Goal: Transaction & Acquisition: Purchase product/service

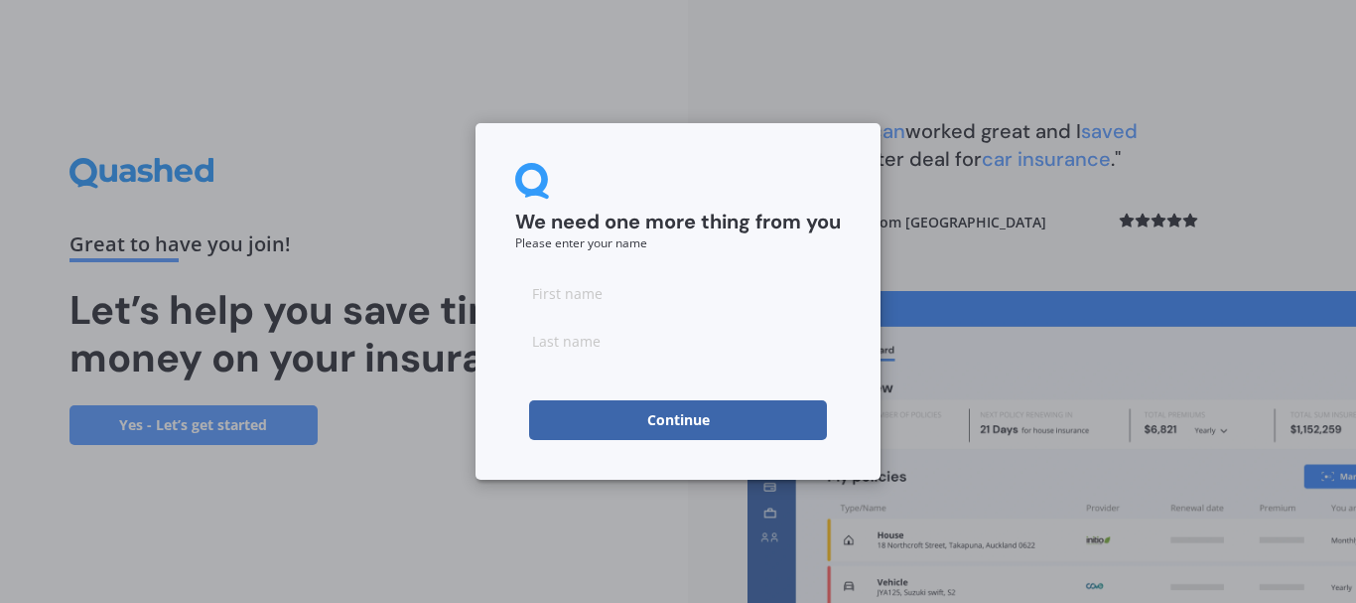
click at [564, 292] on input at bounding box center [678, 293] width 326 height 40
type input "[PERSON_NAME]"
click at [566, 358] on input at bounding box center [678, 341] width 326 height 40
type input "hay"
click at [506, 405] on div "We need one more thing from you Please enter your name [PERSON_NAME] Continue" at bounding box center [678, 301] width 405 height 356
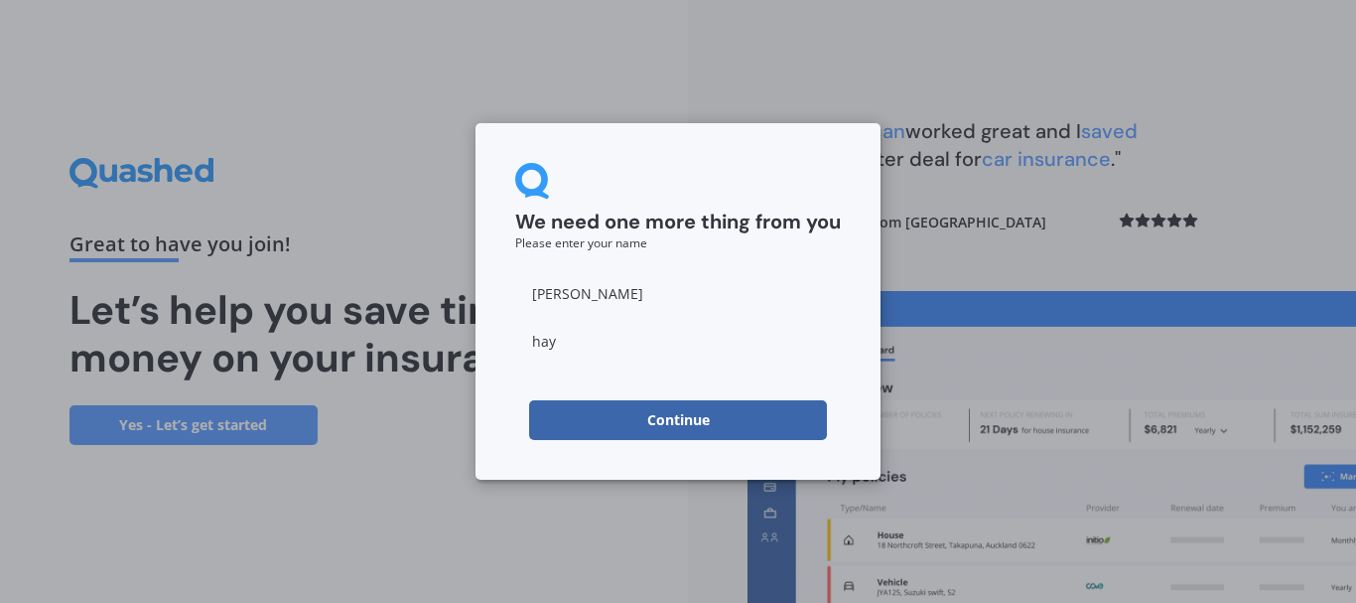
click at [679, 416] on button "Continue" at bounding box center [678, 420] width 298 height 40
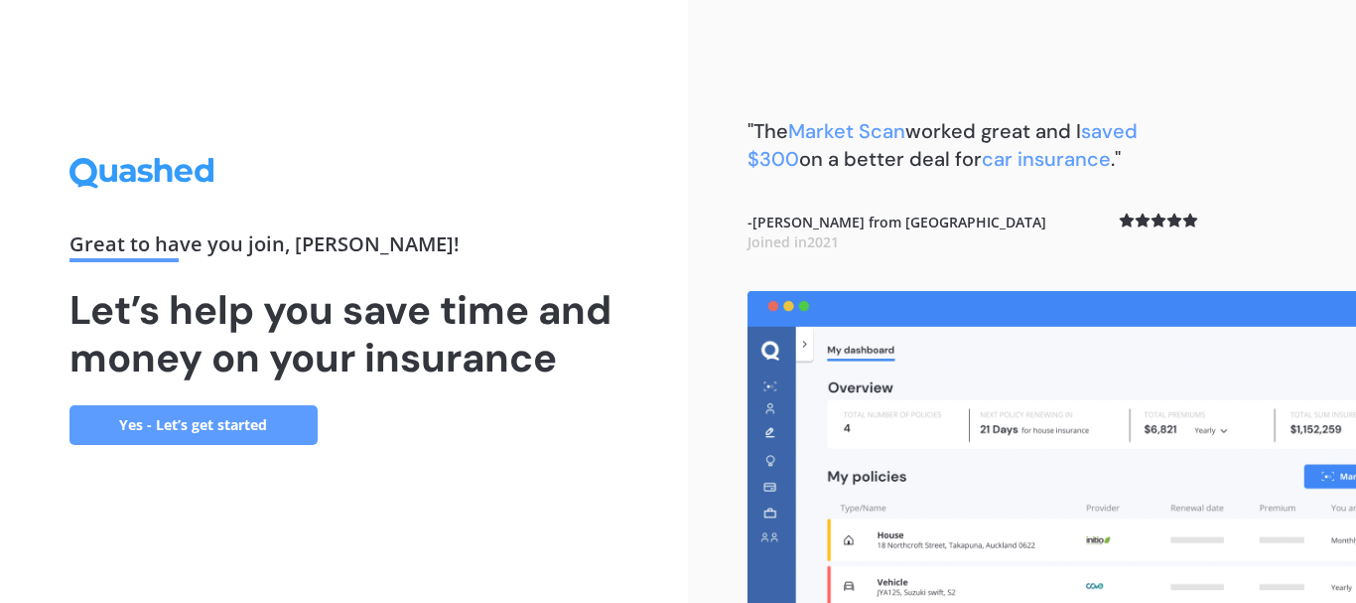
click at [226, 416] on link "Yes - Let’s get started" at bounding box center [193, 425] width 248 height 40
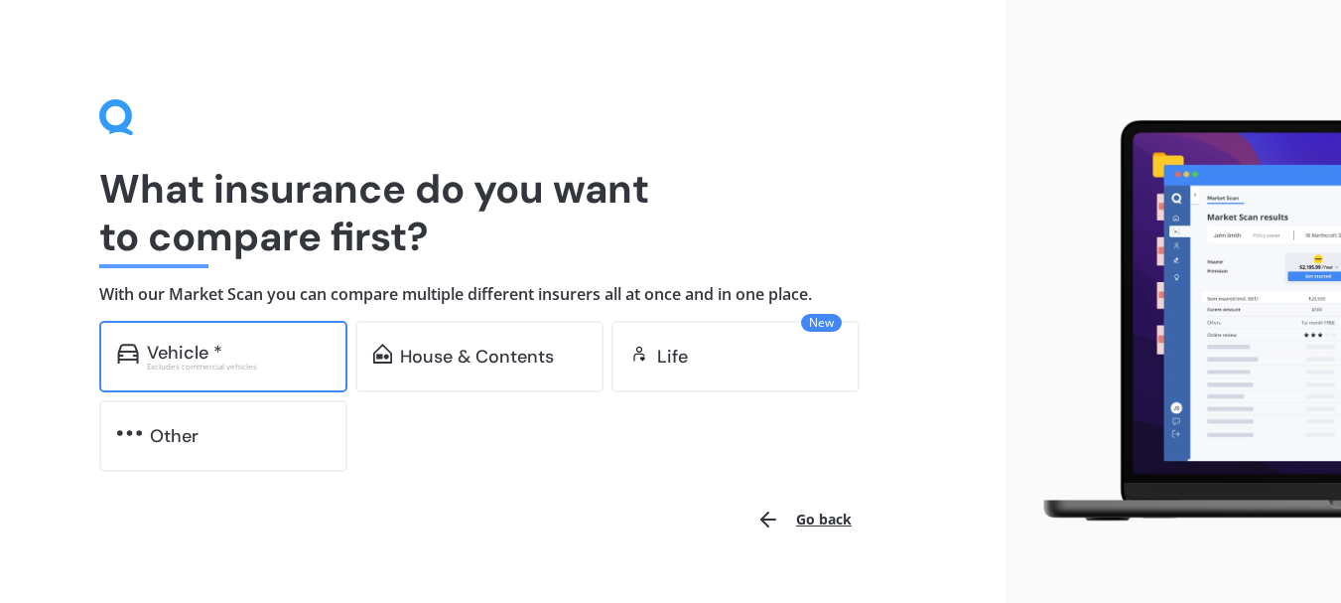
click at [260, 367] on div "Excludes commercial vehicles" at bounding box center [238, 366] width 183 height 8
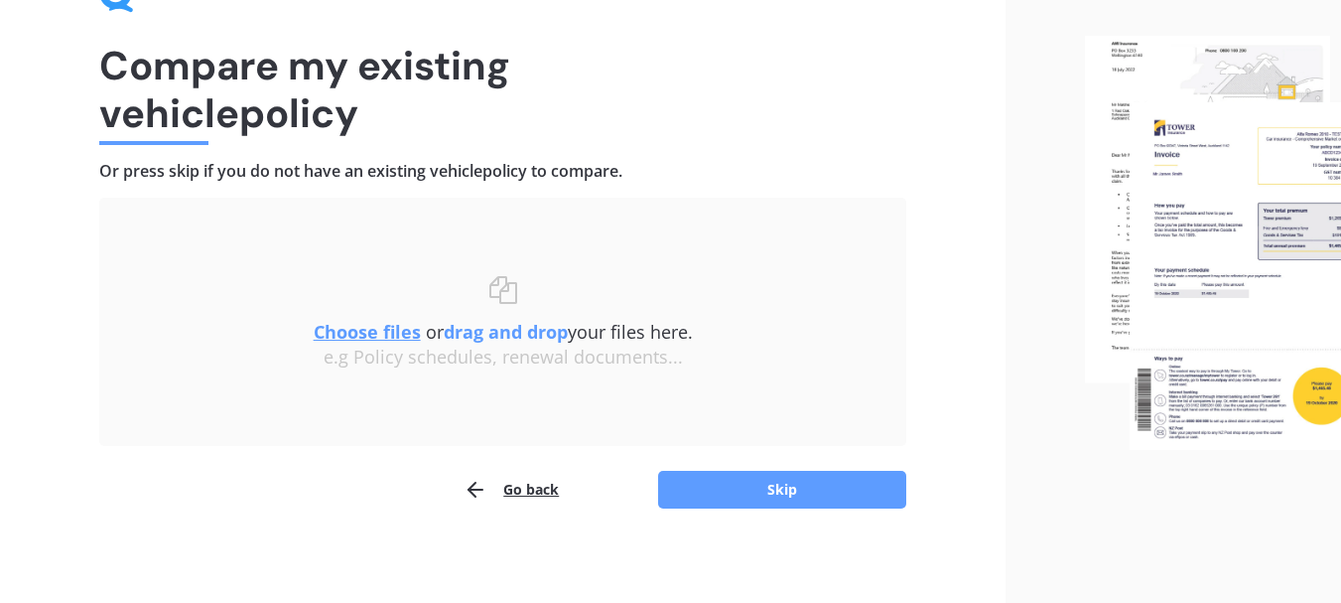
scroll to position [129, 0]
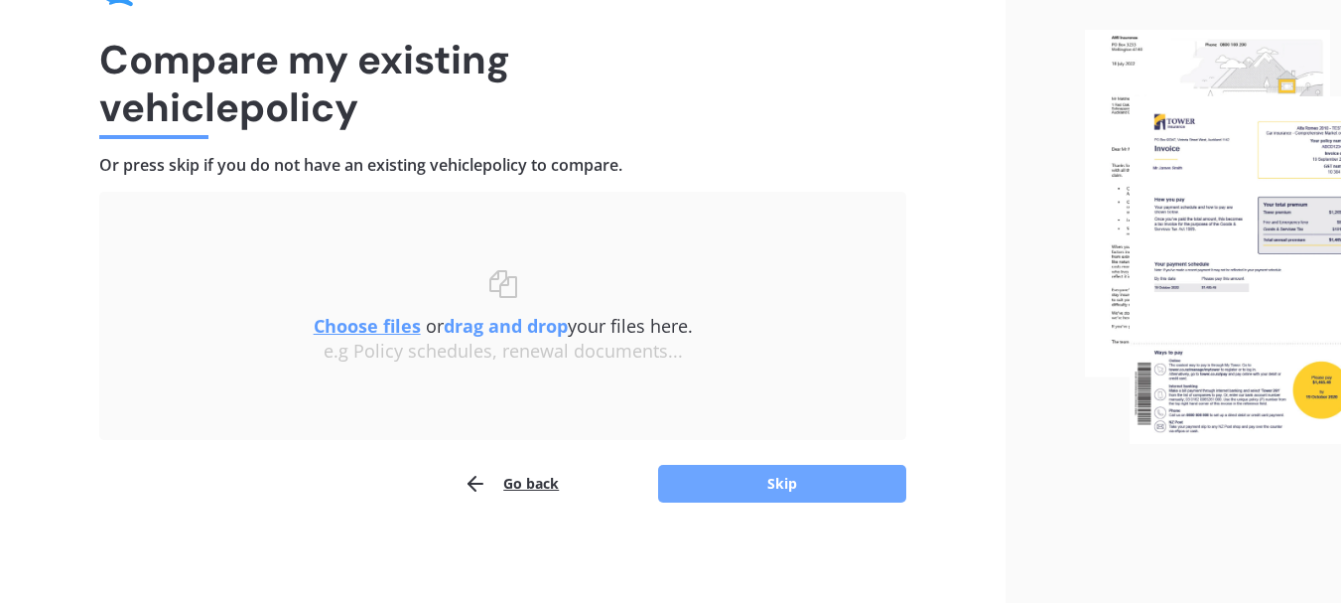
click at [787, 476] on button "Skip" at bounding box center [782, 484] width 248 height 38
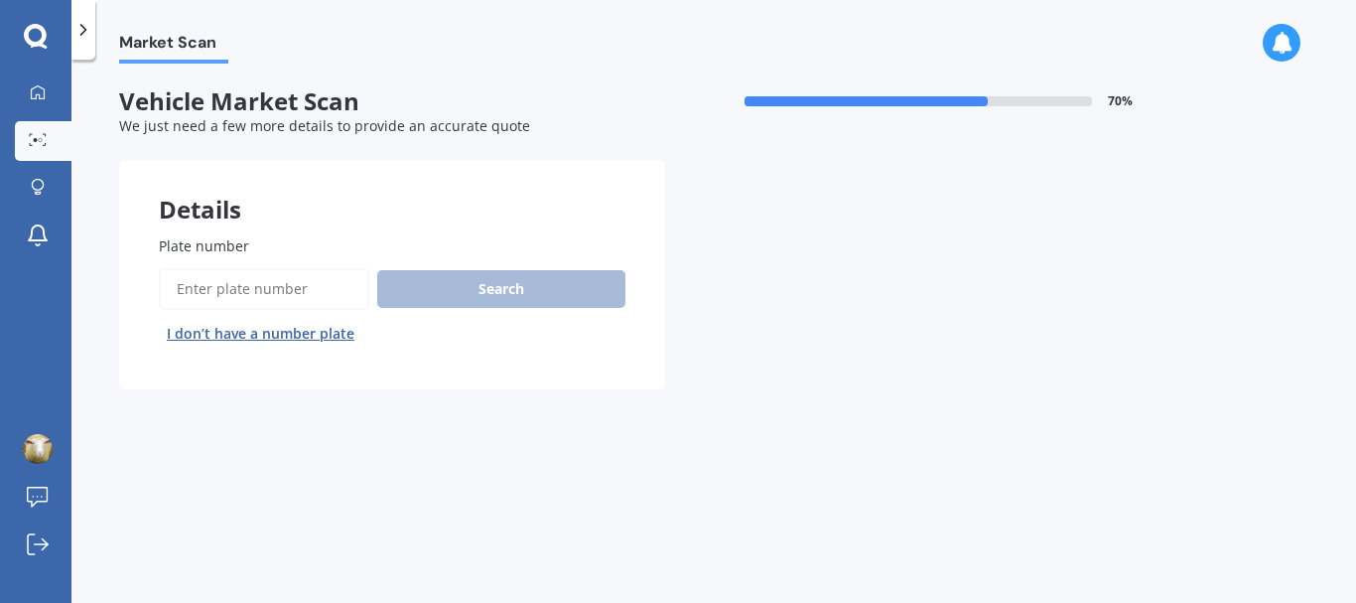
click at [195, 293] on input "Plate number" at bounding box center [264, 289] width 210 height 42
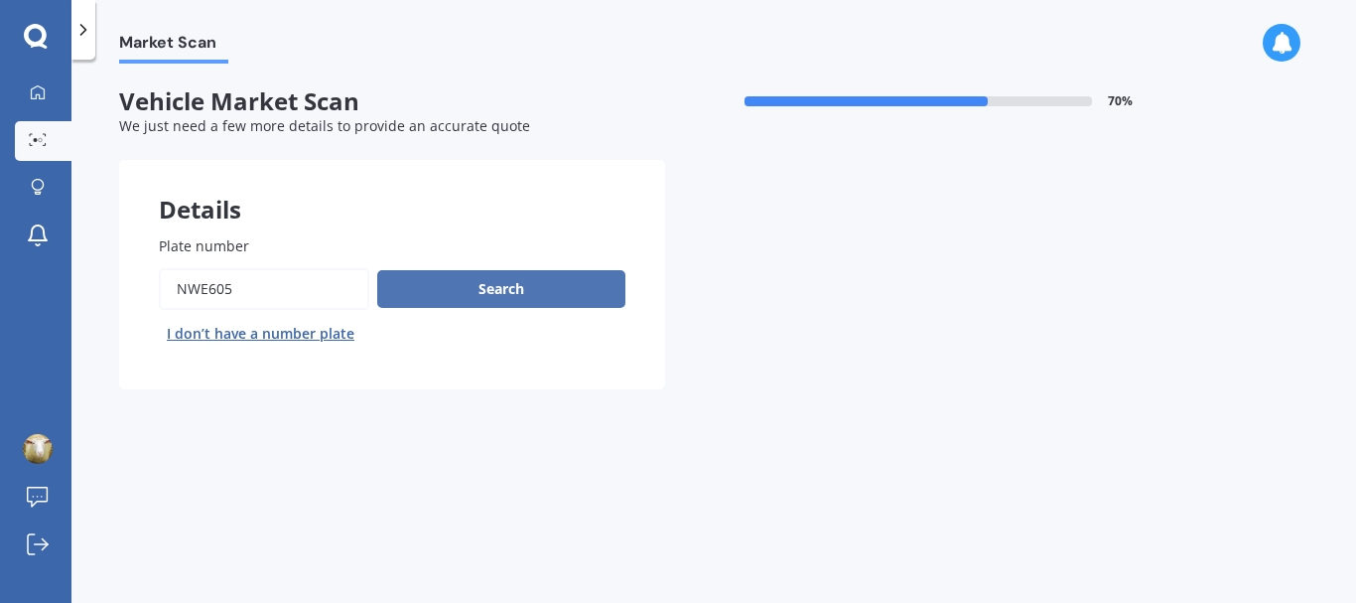
type input "nwe605"
click at [500, 285] on button "Search" at bounding box center [501, 289] width 248 height 38
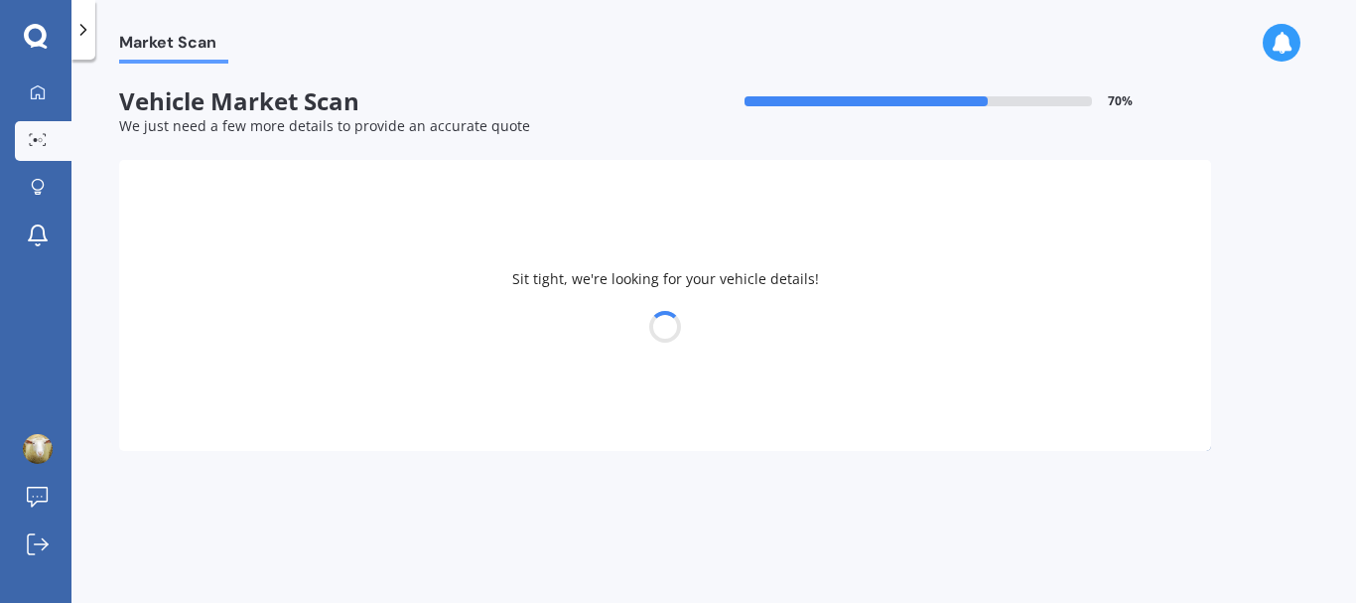
select select "NISSAN"
select select "NOTE"
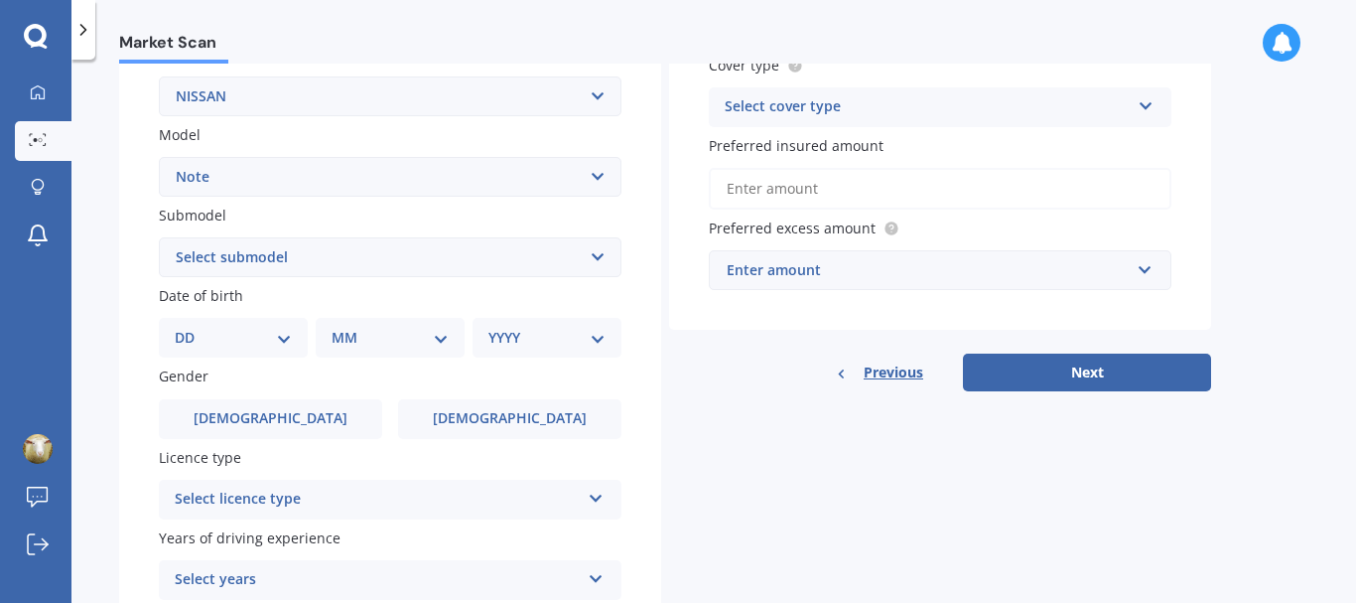
scroll to position [496, 0]
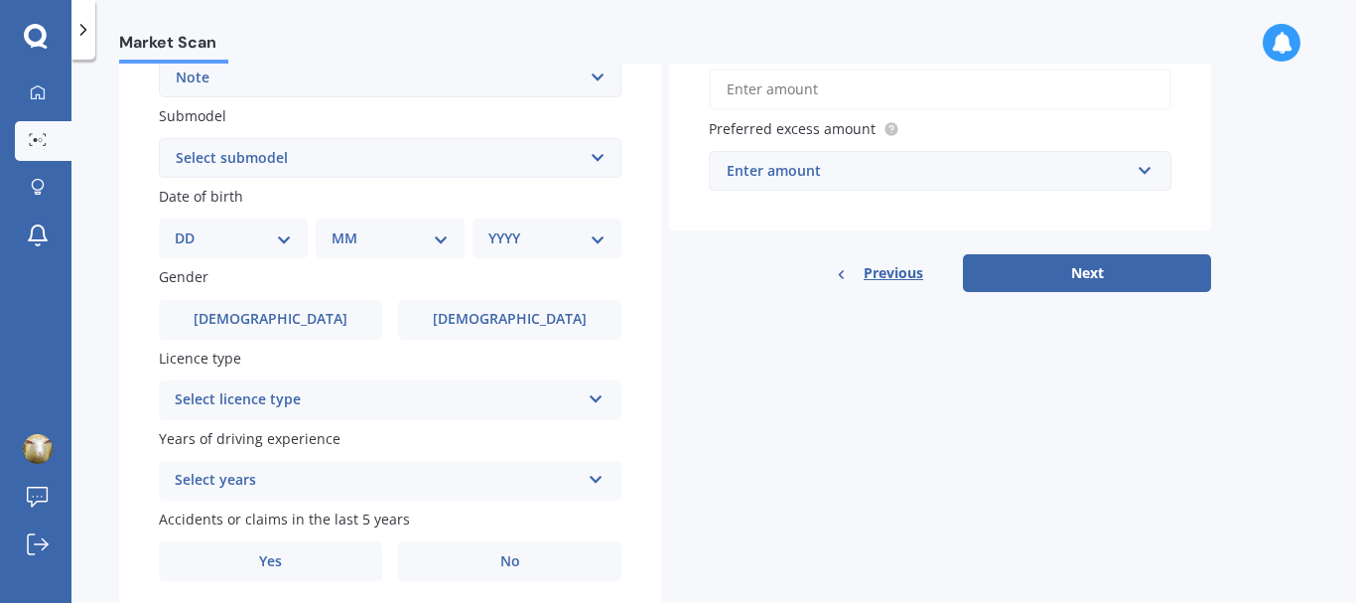
click at [283, 237] on select "DD 01 02 03 04 05 06 07 08 09 10 11 12 13 14 15 16 17 18 19 20 21 22 23 24 25 2…" at bounding box center [233, 238] width 117 height 22
select select "29"
click at [191, 227] on select "DD 01 02 03 04 05 06 07 08 09 10 11 12 13 14 15 16 17 18 19 20 21 22 23 24 25 2…" at bounding box center [233, 238] width 117 height 22
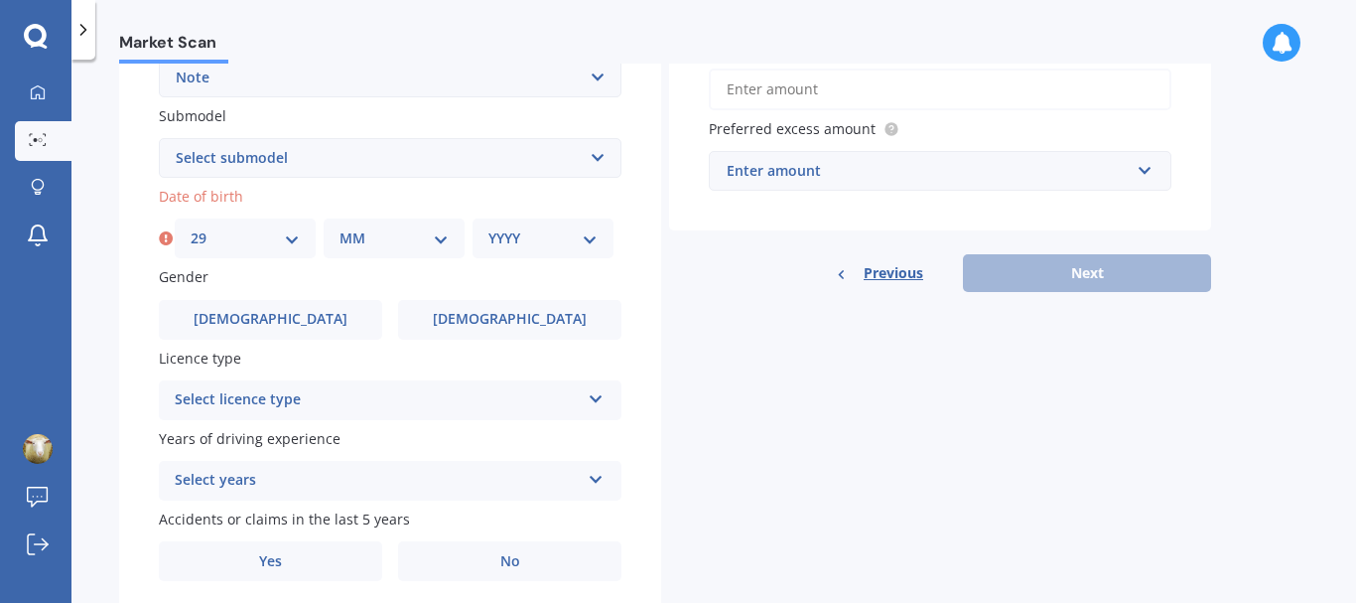
click at [443, 233] on select "MM 01 02 03 04 05 06 07 08 09 10 11 12" at bounding box center [394, 238] width 109 height 22
select select "05"
click at [340, 227] on select "MM 01 02 03 04 05 06 07 08 09 10 11 12" at bounding box center [394, 238] width 109 height 22
click at [596, 236] on select "YYYY 2025 2024 2023 2022 2021 2020 2019 2018 2017 2016 2015 2014 2013 2012 2011…" at bounding box center [542, 238] width 109 height 22
select select "1967"
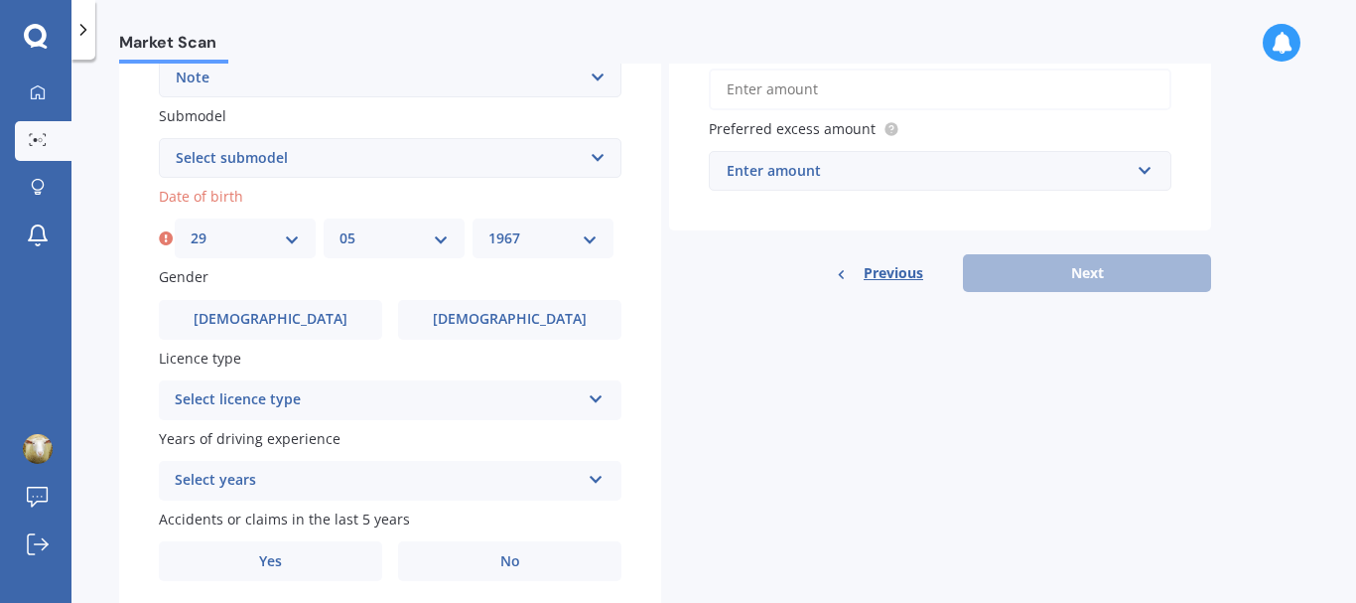
click at [488, 227] on select "YYYY 2025 2024 2023 2022 2021 2020 2019 2018 2017 2016 2015 2014 2013 2012 2011…" at bounding box center [542, 238] width 109 height 22
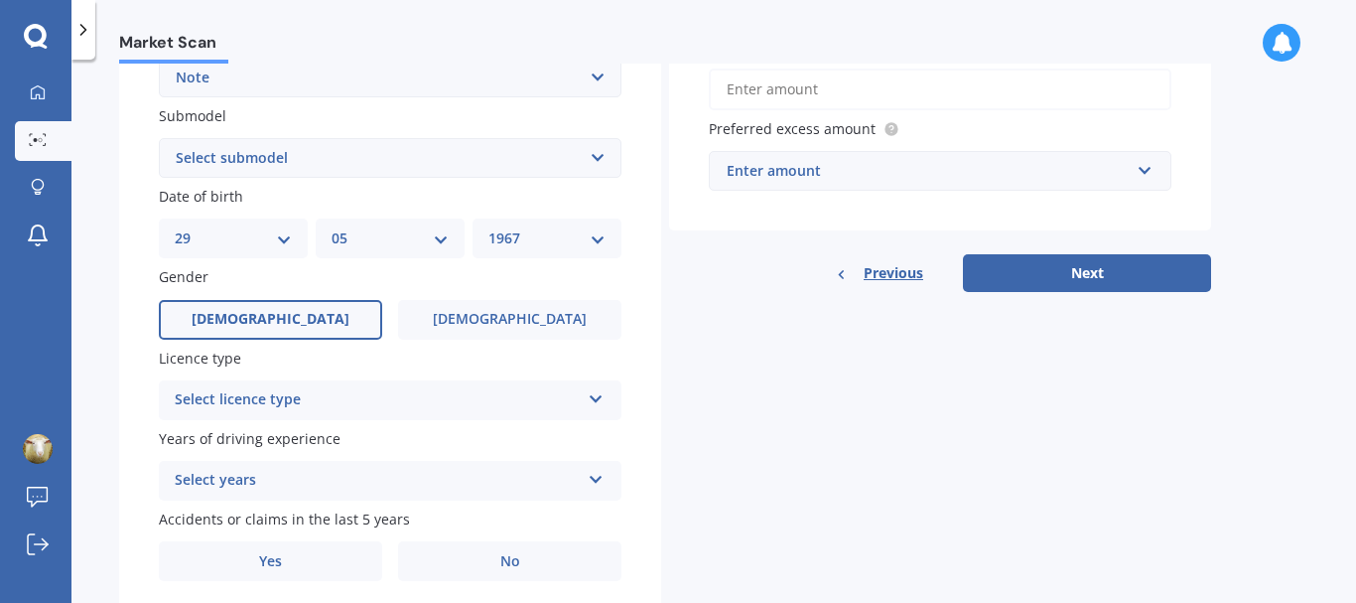
click at [276, 313] on span "[DEMOGRAPHIC_DATA]" at bounding box center [271, 319] width 158 height 17
click at [0, 0] on input "[DEMOGRAPHIC_DATA]" at bounding box center [0, 0] width 0 height 0
click at [315, 404] on div "Select licence type" at bounding box center [377, 400] width 405 height 24
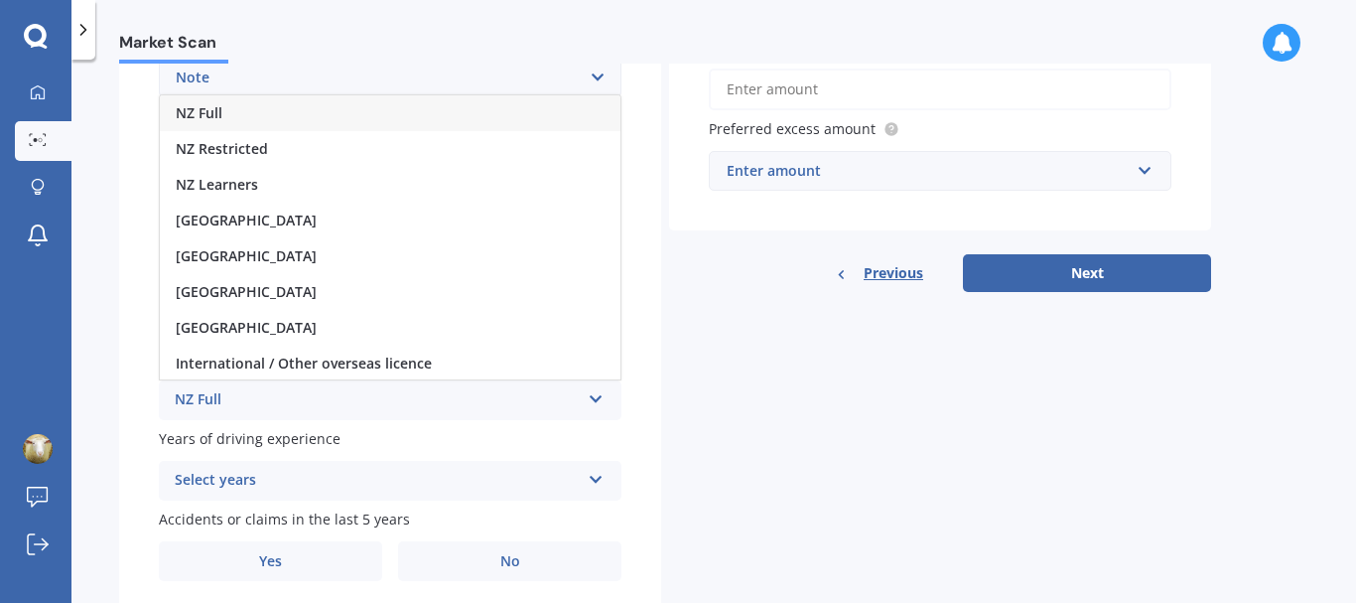
click at [246, 101] on div "NZ Full" at bounding box center [390, 113] width 461 height 36
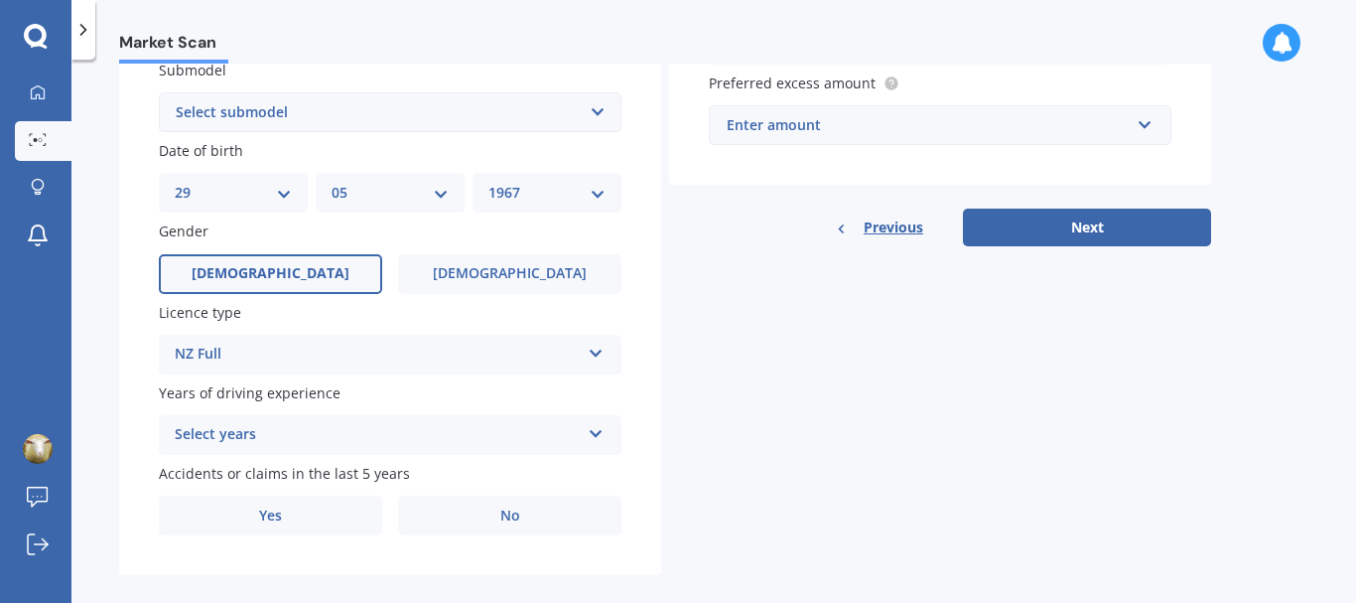
scroll to position [566, 0]
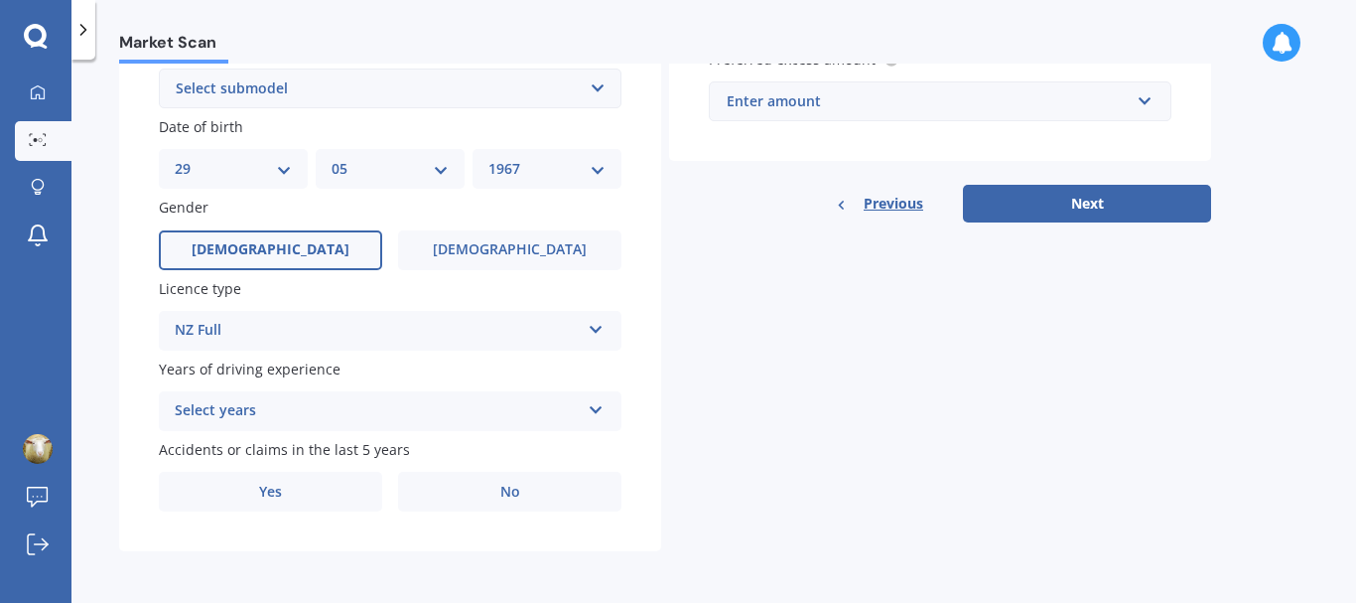
click at [335, 408] on div "Select years" at bounding box center [377, 411] width 405 height 24
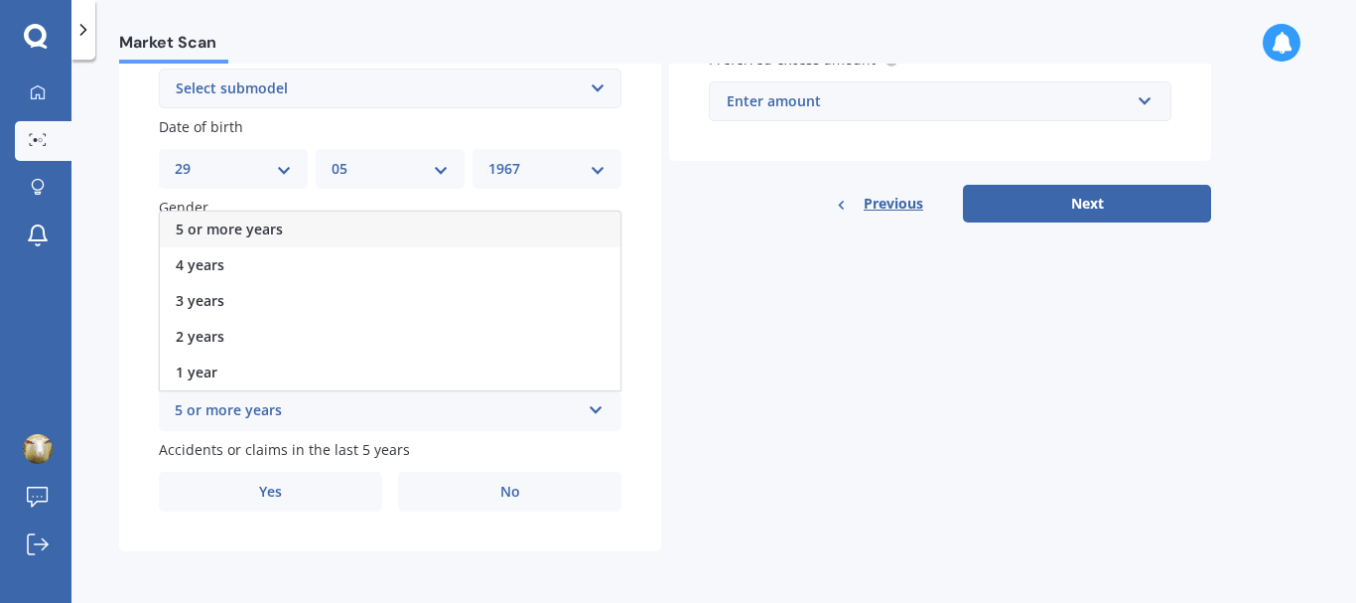
click at [286, 234] on div "5 or more years" at bounding box center [390, 229] width 461 height 36
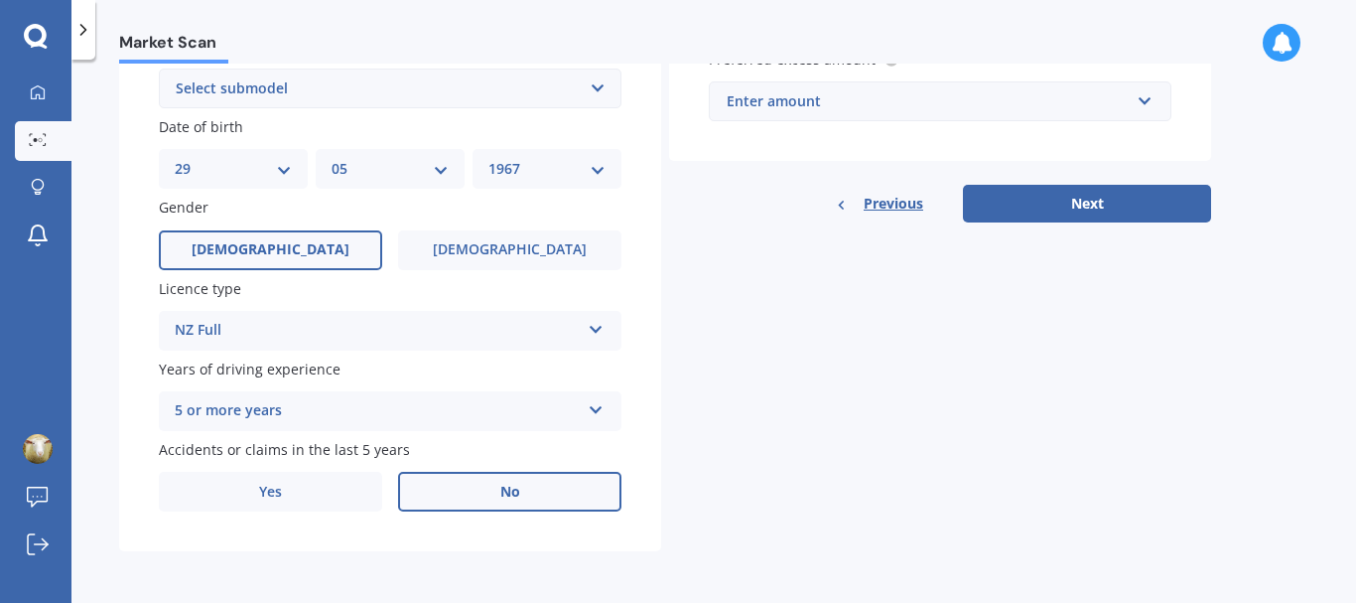
click at [515, 493] on span "No" at bounding box center [510, 491] width 20 height 17
click at [0, 0] on input "No" at bounding box center [0, 0] width 0 height 0
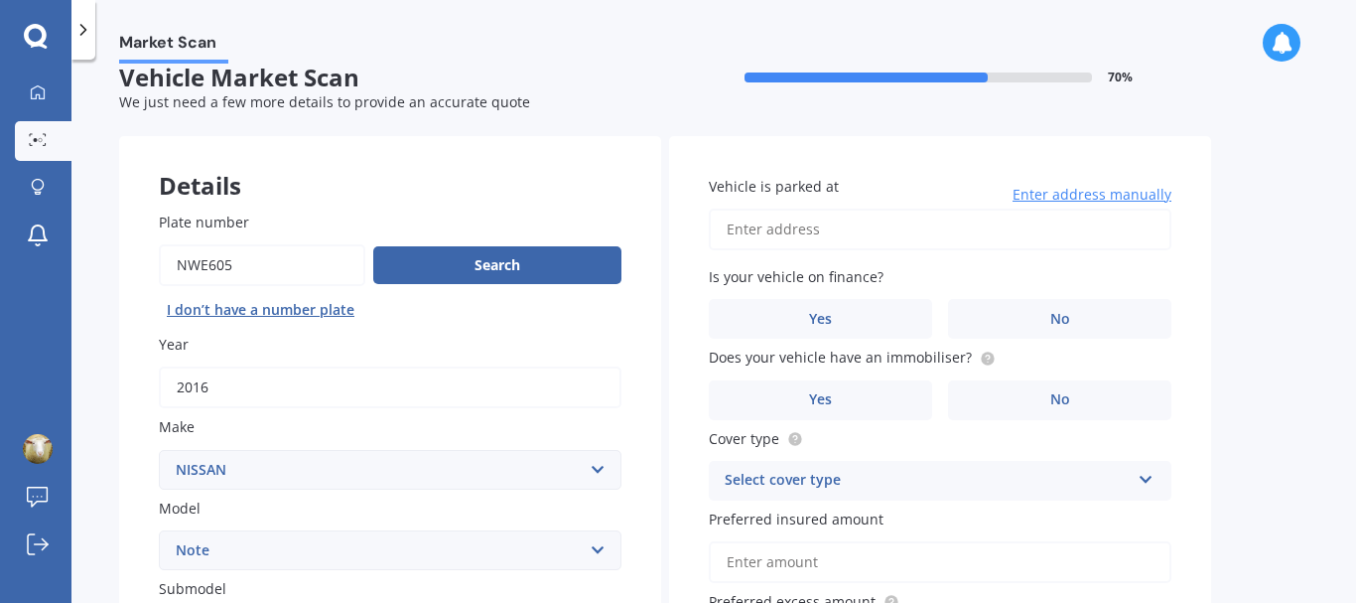
scroll to position [0, 0]
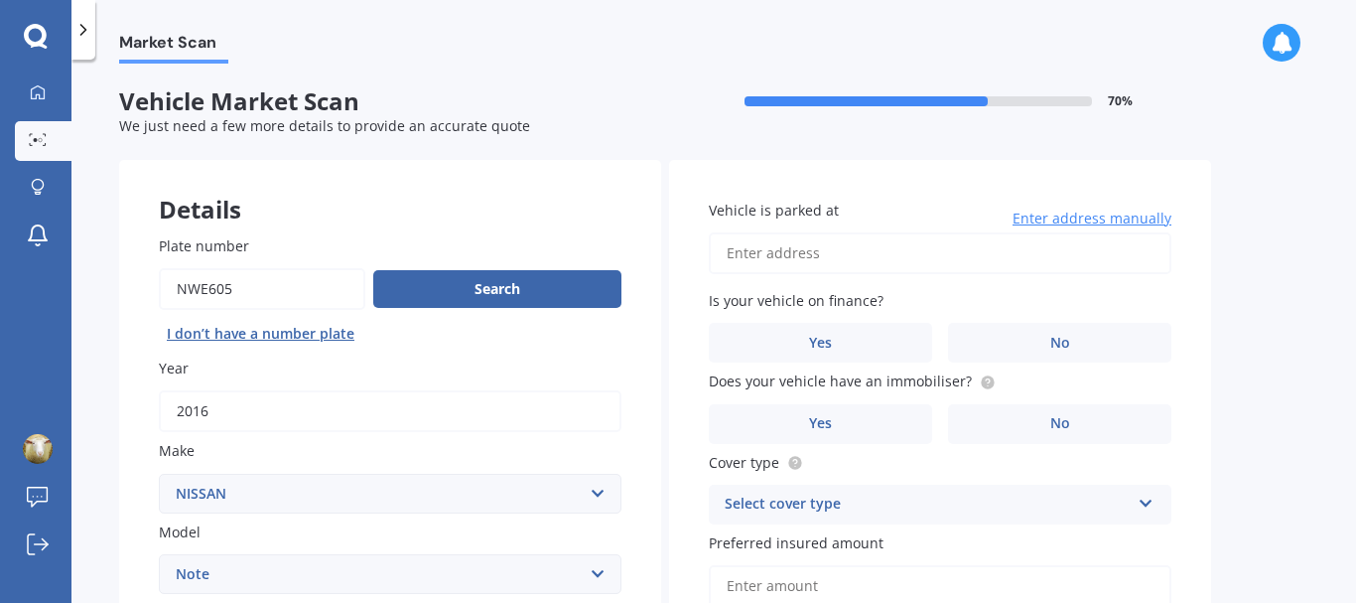
click at [851, 261] on input "Vehicle is parked at" at bounding box center [940, 253] width 463 height 42
type input "[STREET_ADDRESS]"
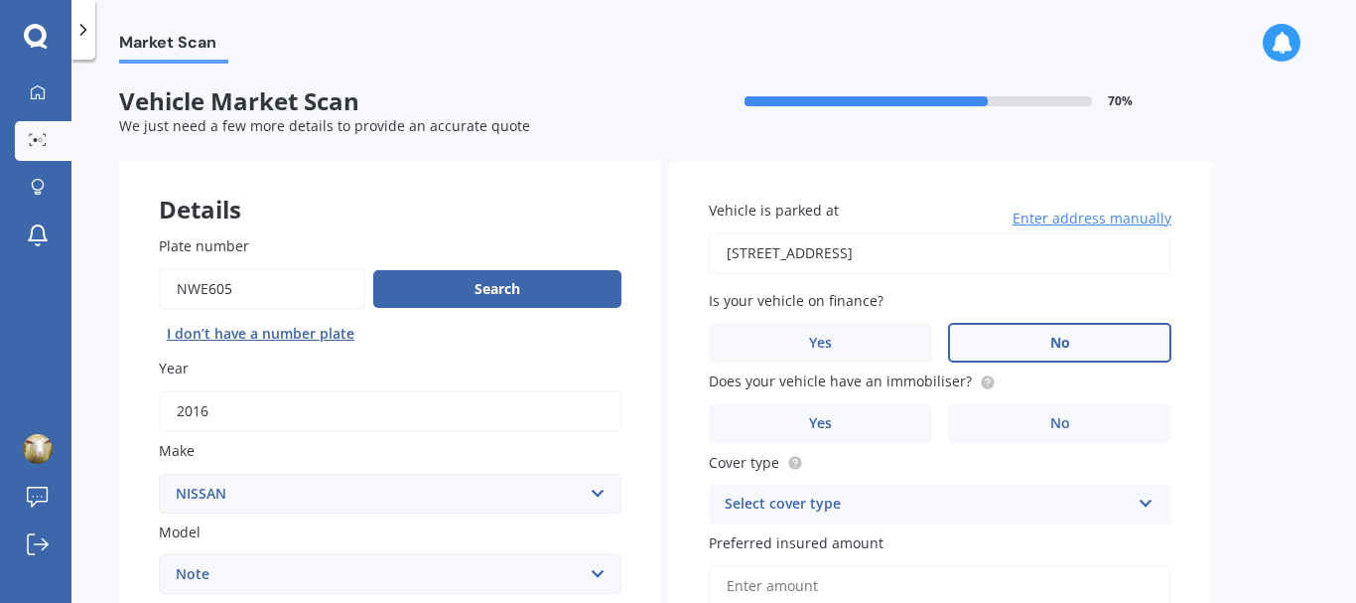
click at [1047, 338] on label "No" at bounding box center [1059, 343] width 223 height 40
click at [0, 0] on input "No" at bounding box center [0, 0] width 0 height 0
click at [846, 419] on label "Yes" at bounding box center [820, 424] width 223 height 40
click at [0, 0] on input "Yes" at bounding box center [0, 0] width 0 height 0
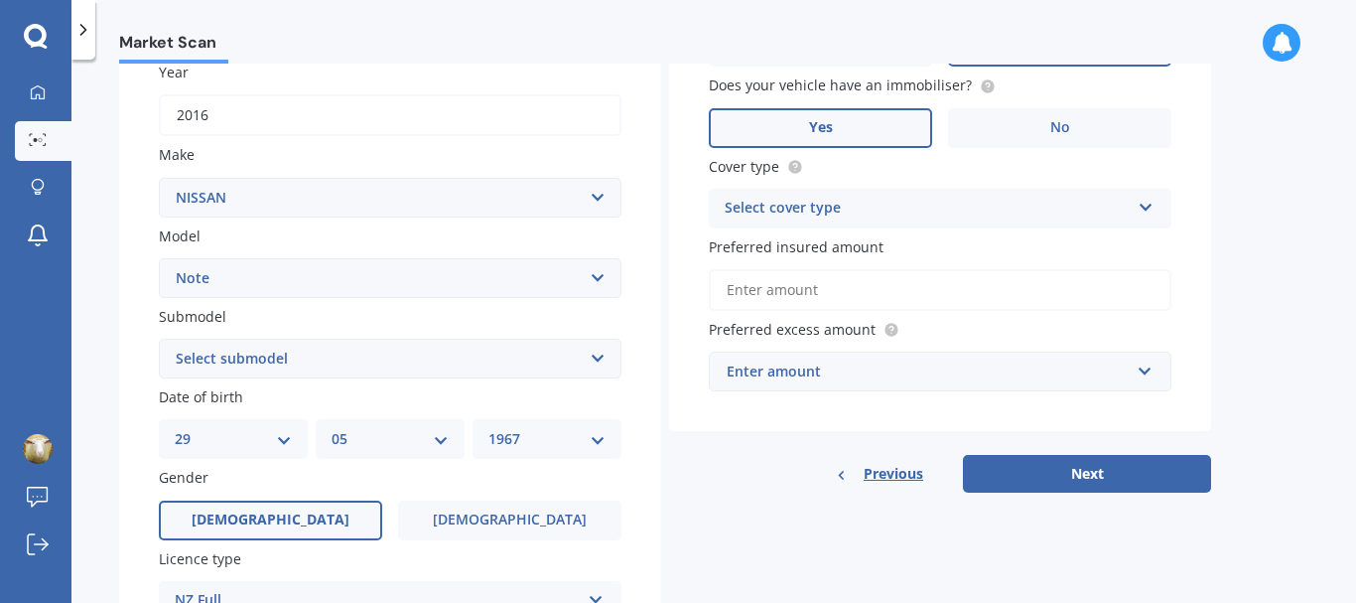
scroll to position [298, 0]
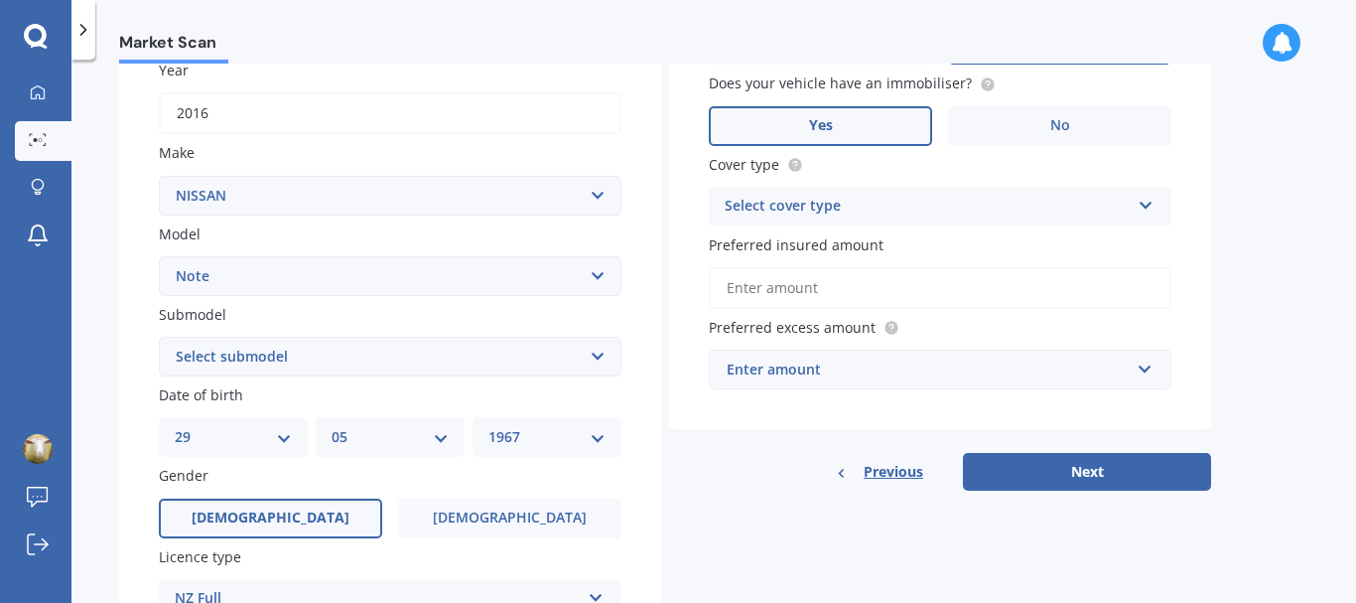
click at [922, 200] on div "Select cover type" at bounding box center [927, 207] width 405 height 24
click at [908, 247] on div "Comprehensive" at bounding box center [940, 245] width 461 height 36
click at [1144, 368] on input "text" at bounding box center [933, 369] width 445 height 38
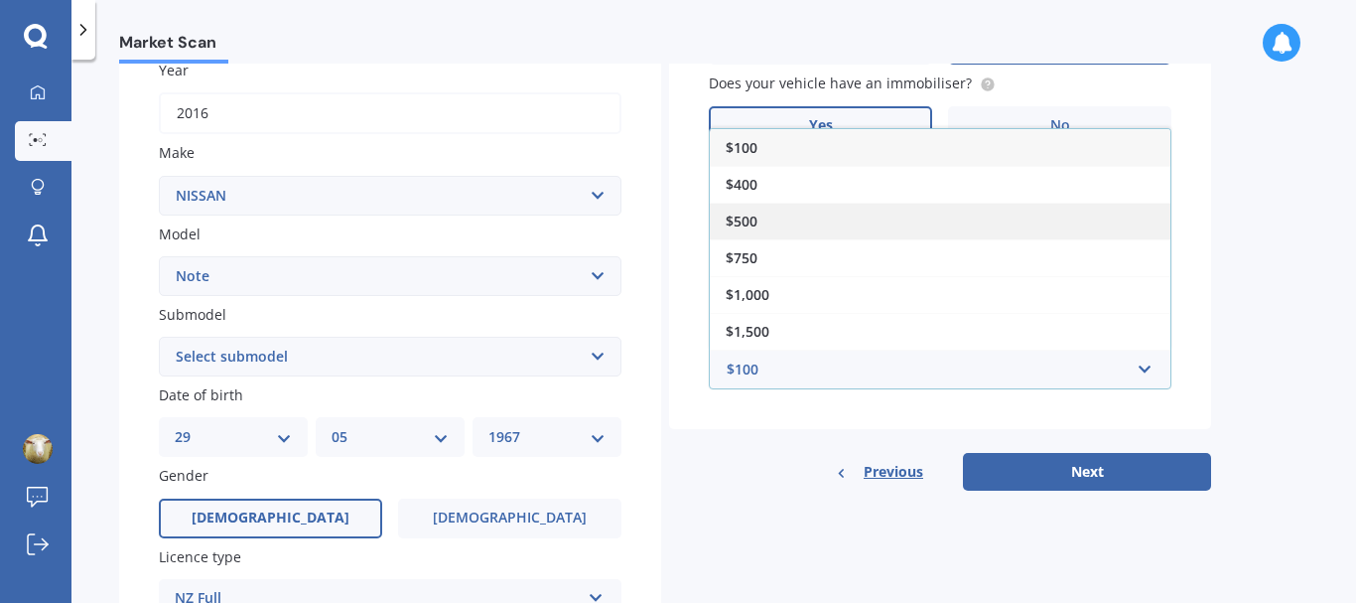
click at [790, 216] on div "$500" at bounding box center [940, 221] width 461 height 37
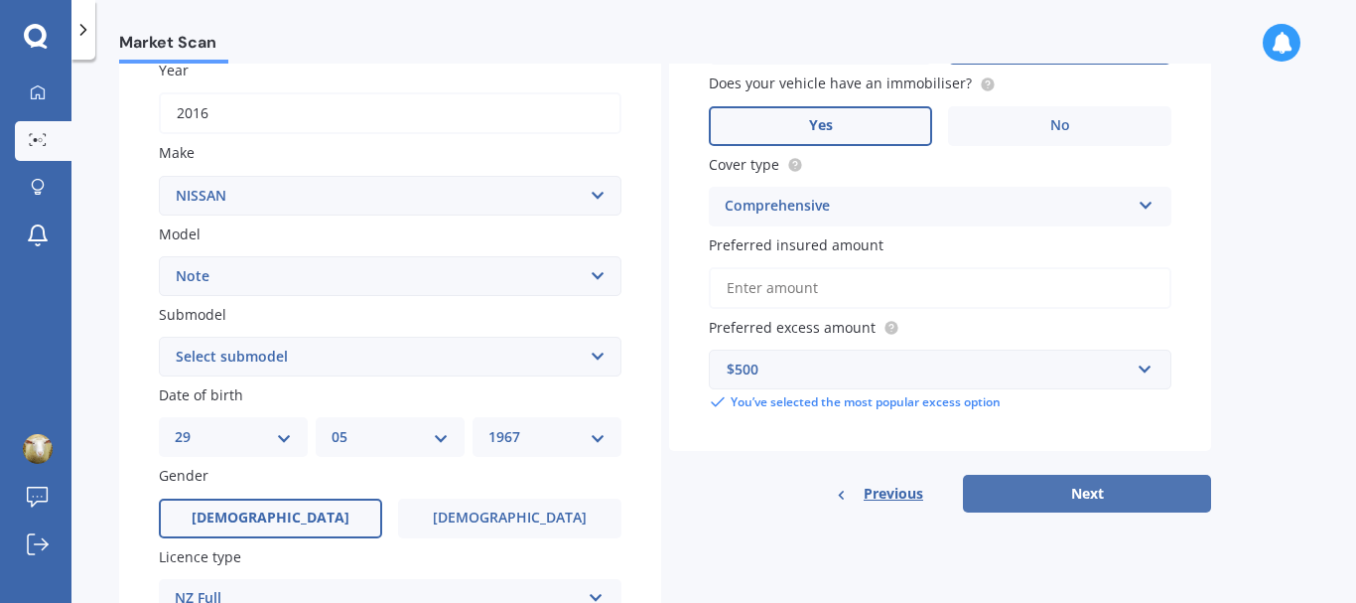
click at [1092, 491] on button "Next" at bounding box center [1087, 494] width 248 height 38
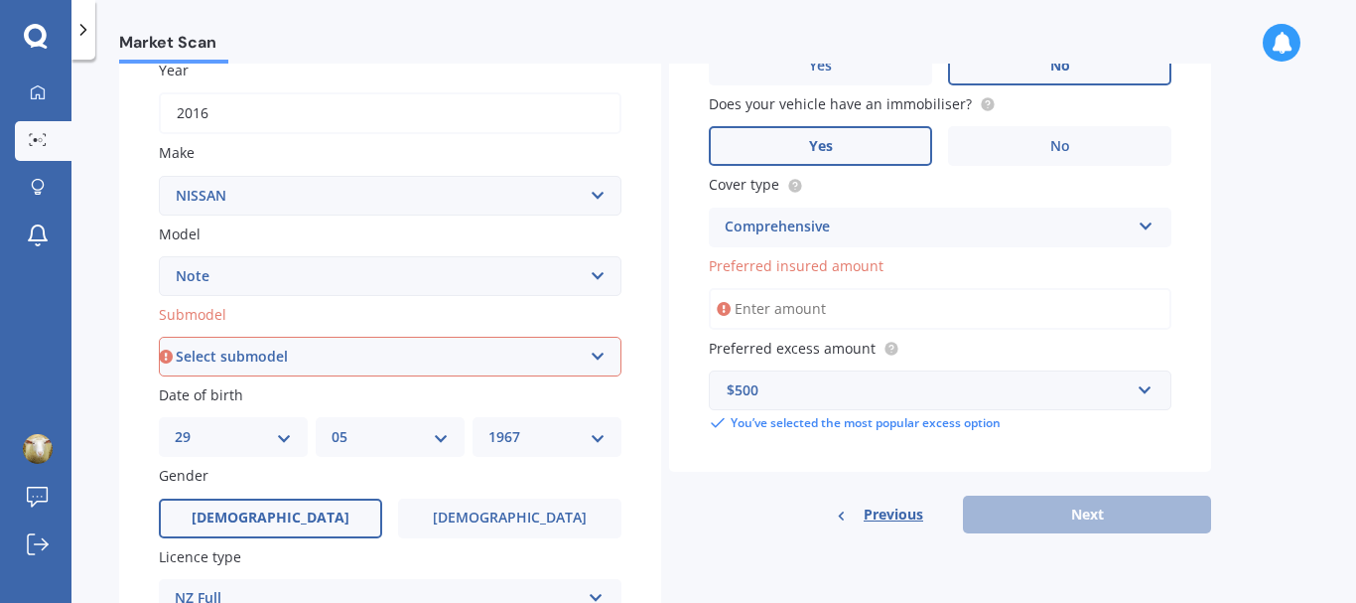
click at [779, 307] on input "Preferred insured amount" at bounding box center [940, 309] width 463 height 42
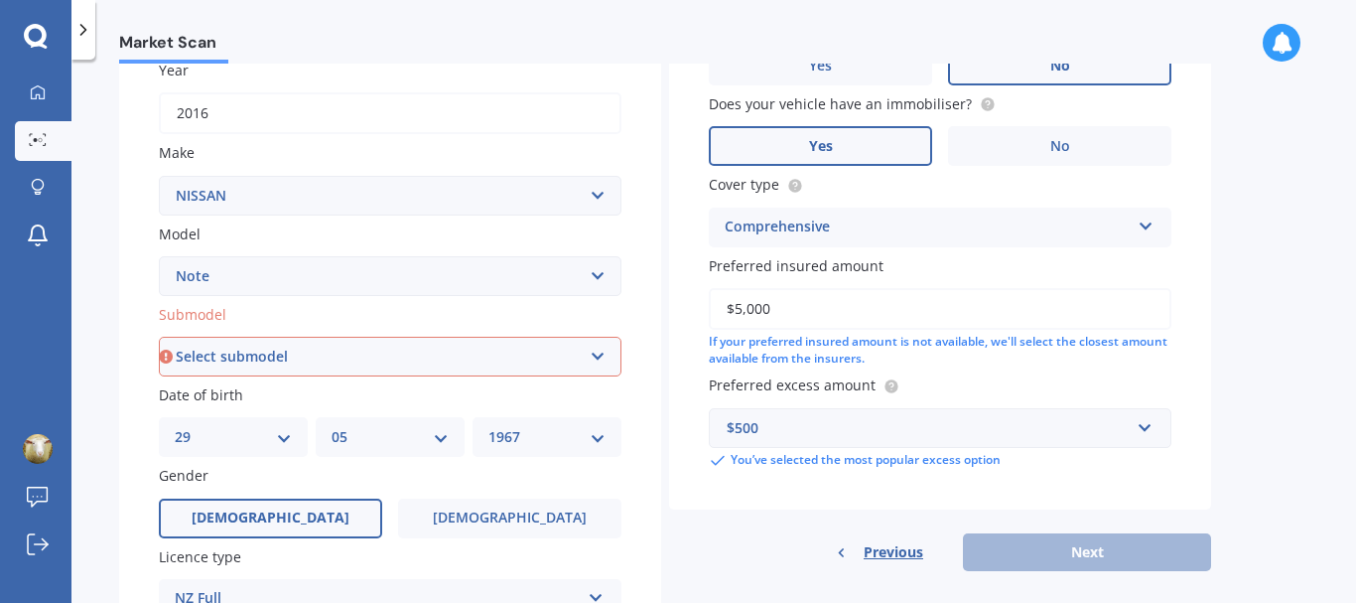
type input "$5,000"
click at [598, 355] on select "Select submodel (All) E-Power Hatchback Non Turbo Station Wagon turbo" at bounding box center [390, 357] width 463 height 40
select select "HATCHBACK NON TURBO"
click at [159, 337] on select "Select submodel (All) E-Power Hatchback Non Turbo Station Wagon turbo" at bounding box center [390, 357] width 463 height 40
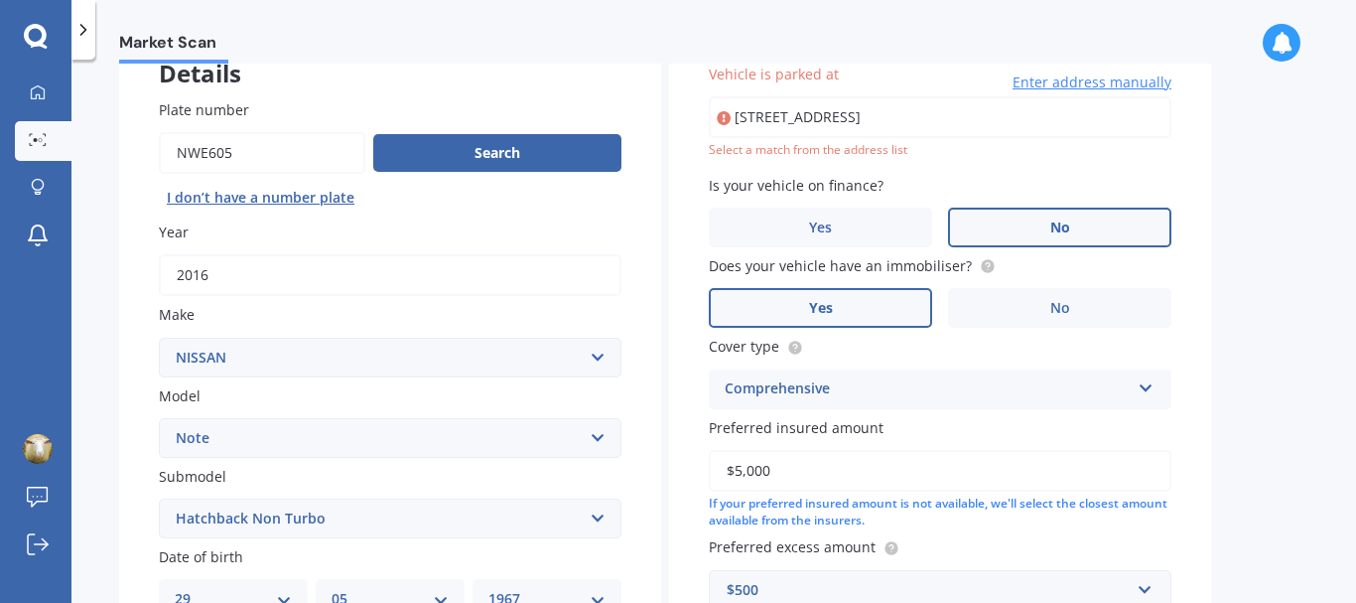
click at [940, 120] on input "[STREET_ADDRESS]" at bounding box center [940, 117] width 463 height 42
click at [903, 116] on input "[STREET_ADDRESS]" at bounding box center [940, 117] width 463 height 42
click at [840, 116] on input "[STREET_ADDRESS]" at bounding box center [940, 117] width 463 height 42
type input "[STREET_ADDRESS]"
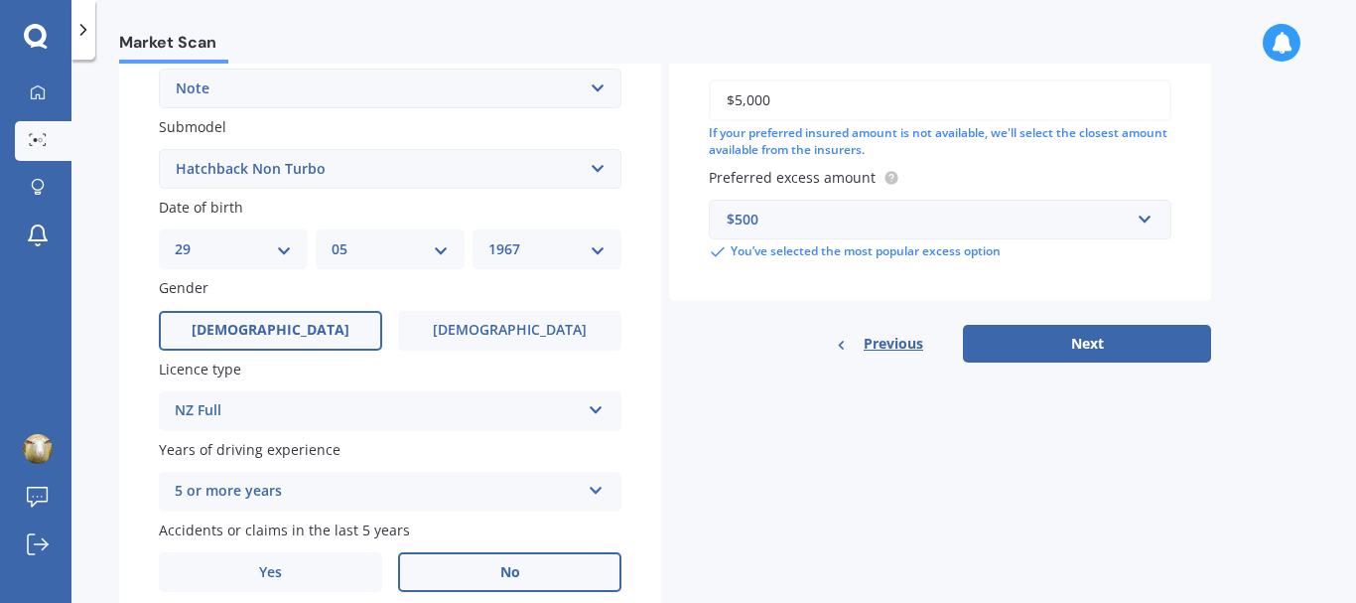
scroll to position [533, 0]
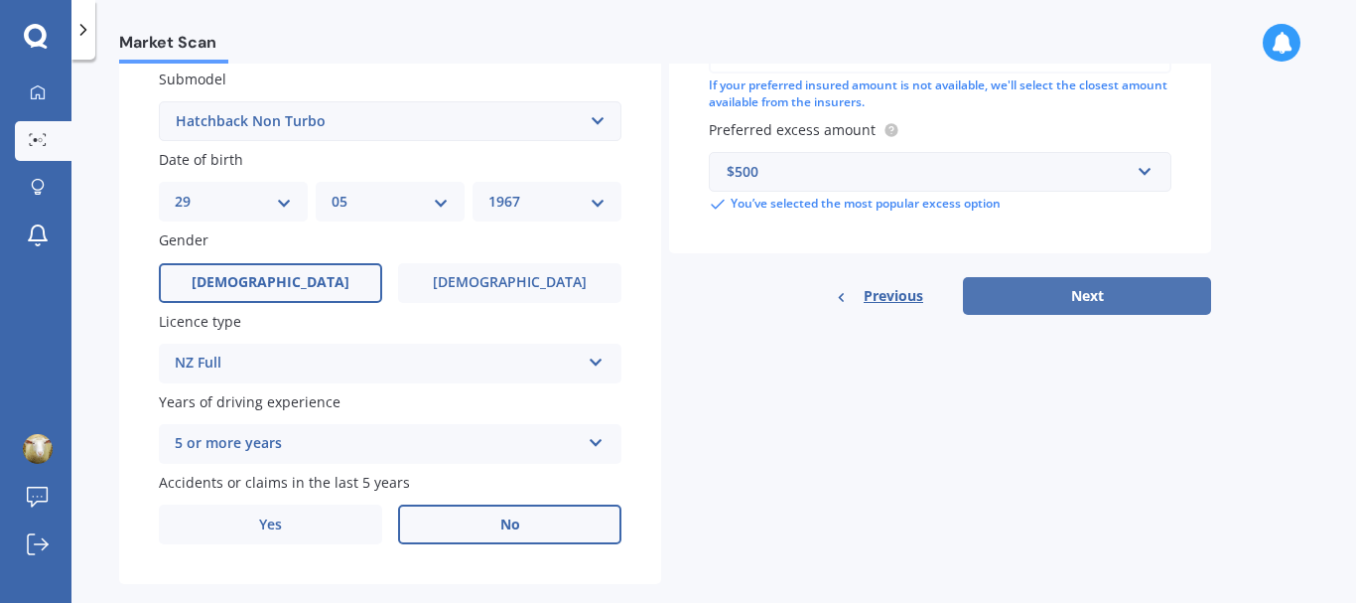
click at [1098, 292] on button "Next" at bounding box center [1087, 296] width 248 height 38
select select "29"
select select "05"
select select "1967"
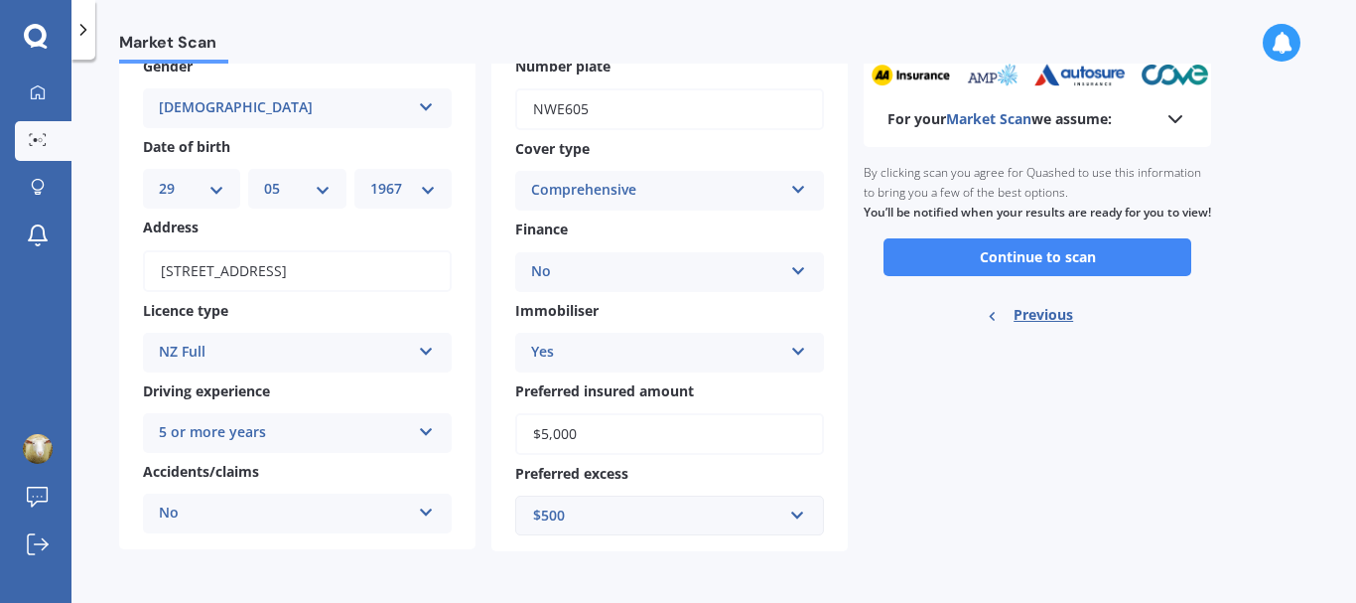
scroll to position [0, 0]
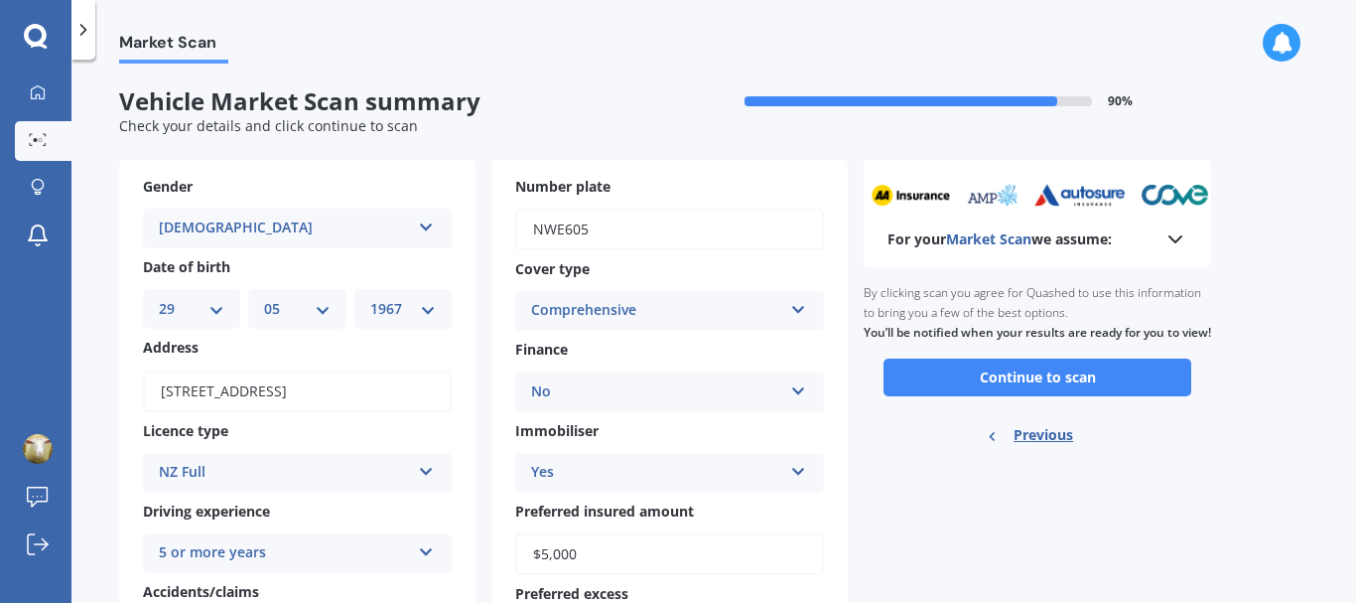
click at [1176, 237] on icon at bounding box center [1176, 239] width 24 height 24
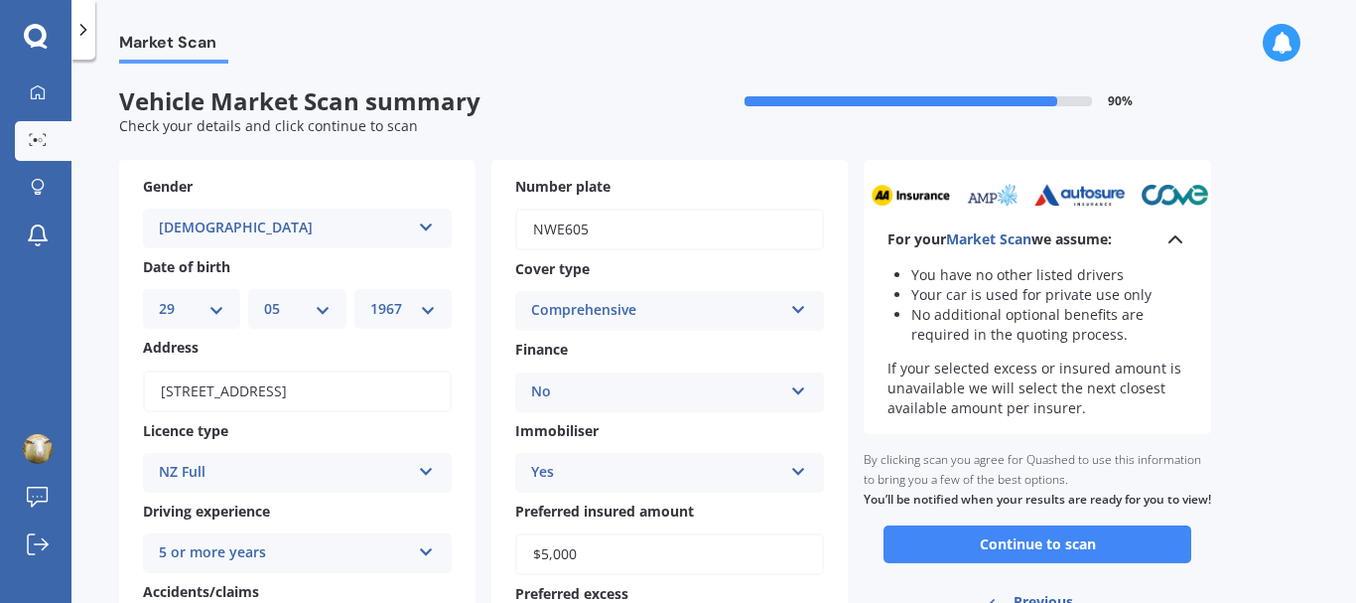
click at [1176, 237] on polyline at bounding box center [1176, 239] width 12 height 6
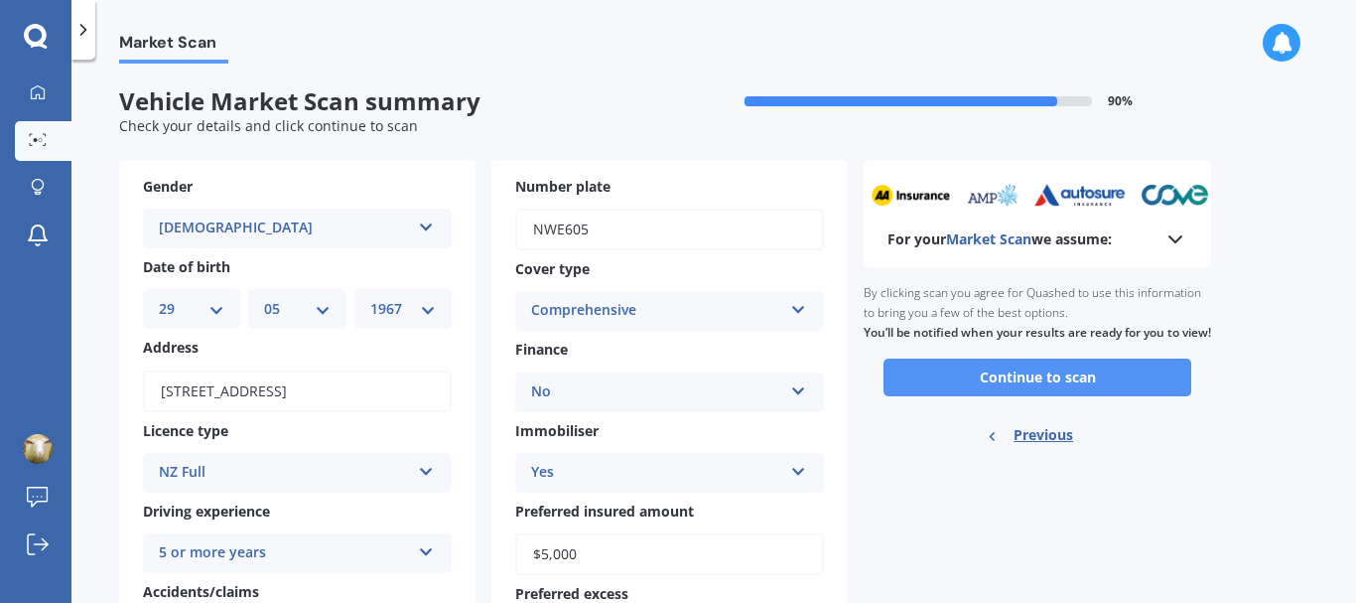
click at [1041, 396] on button "Continue to scan" at bounding box center [1038, 377] width 308 height 38
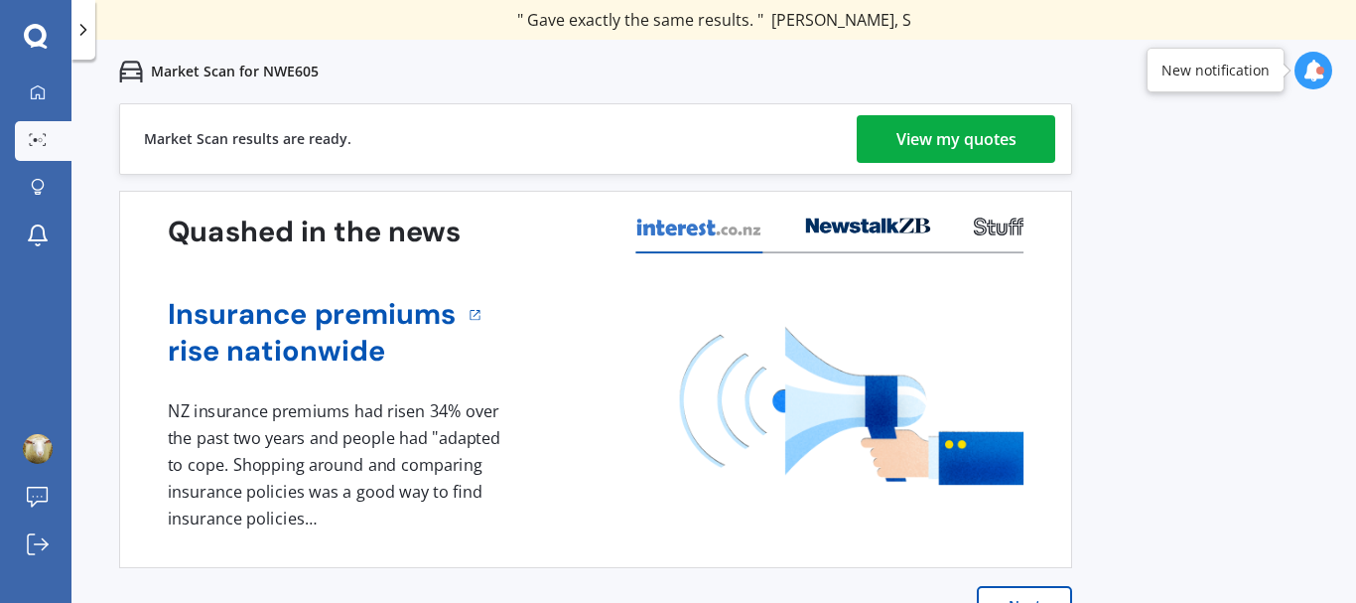
click at [964, 138] on div "View my quotes" at bounding box center [956, 139] width 120 height 48
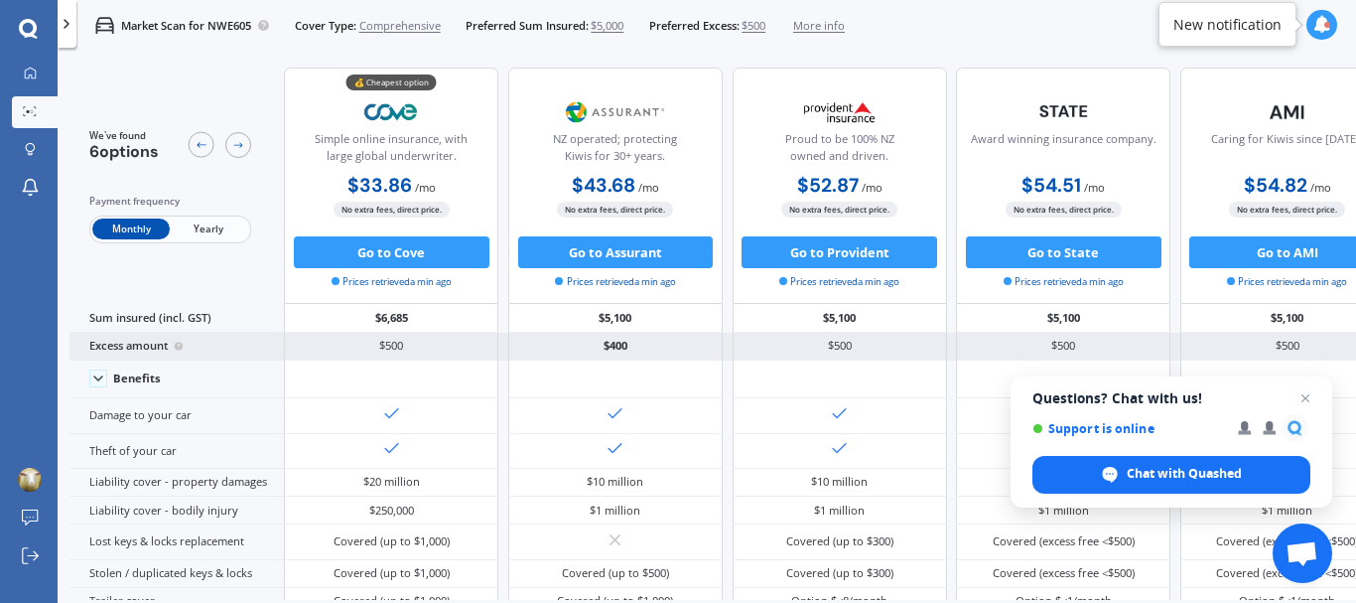
click at [1307, 398] on span "Open chat" at bounding box center [1306, 398] width 24 height 24
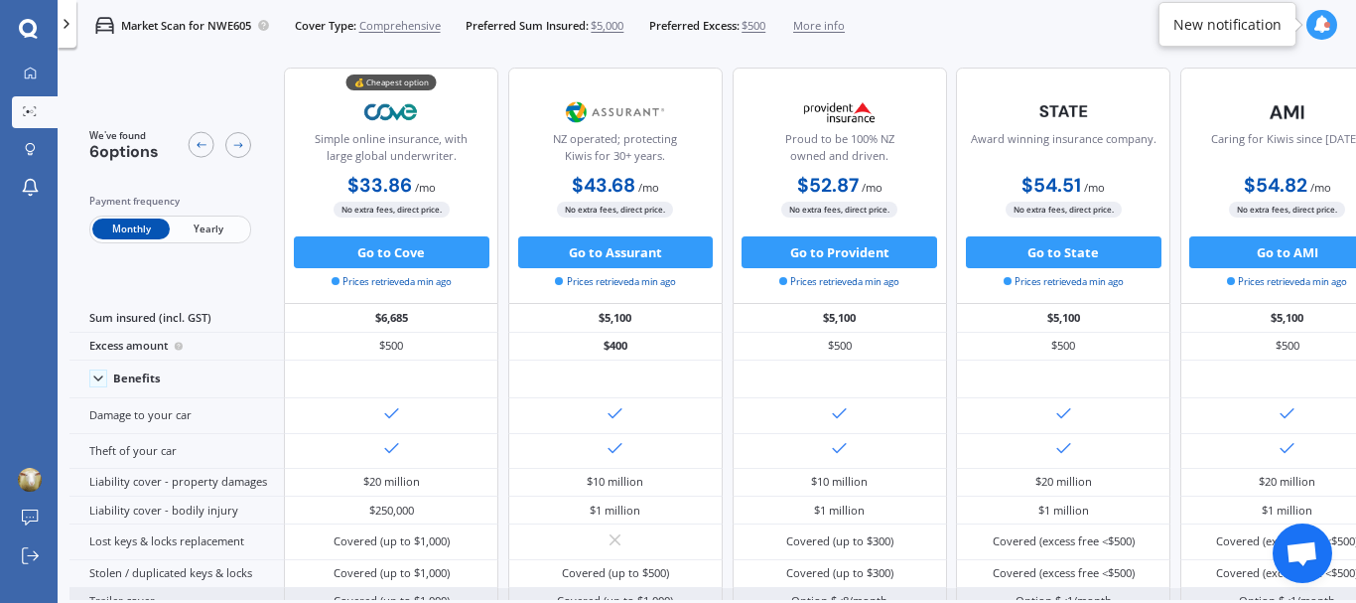
click at [1180, 588] on div "Option $<1/month" at bounding box center [1287, 602] width 214 height 28
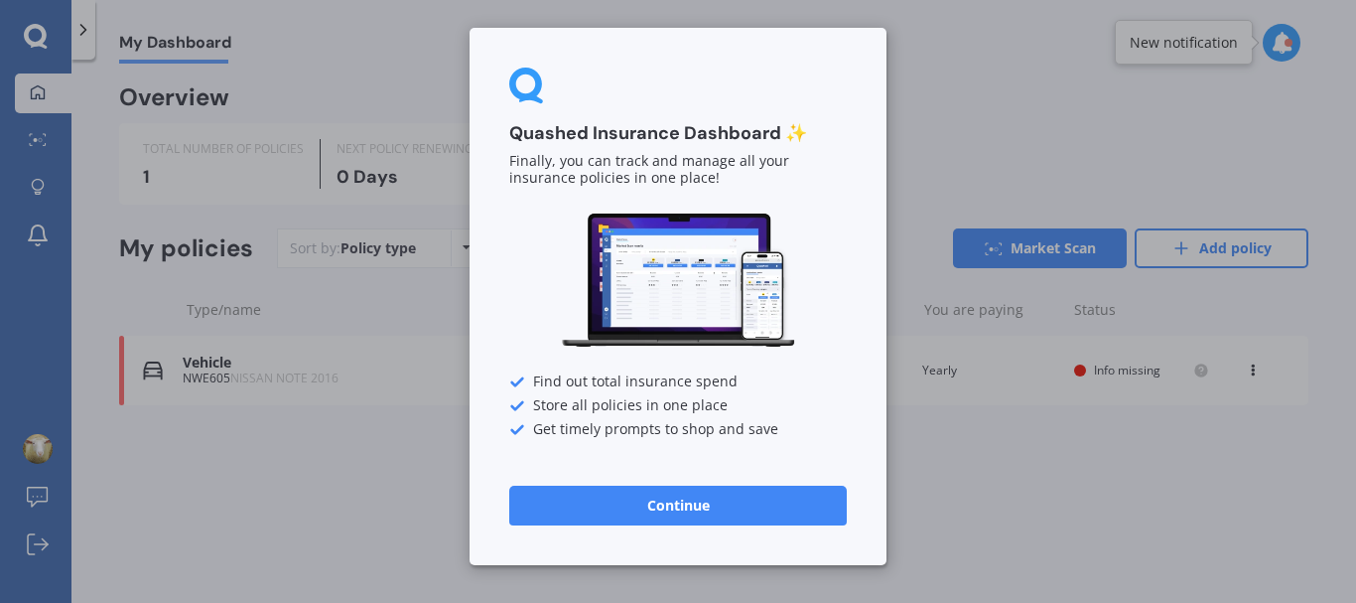
click at [675, 499] on button "Continue" at bounding box center [678, 505] width 338 height 40
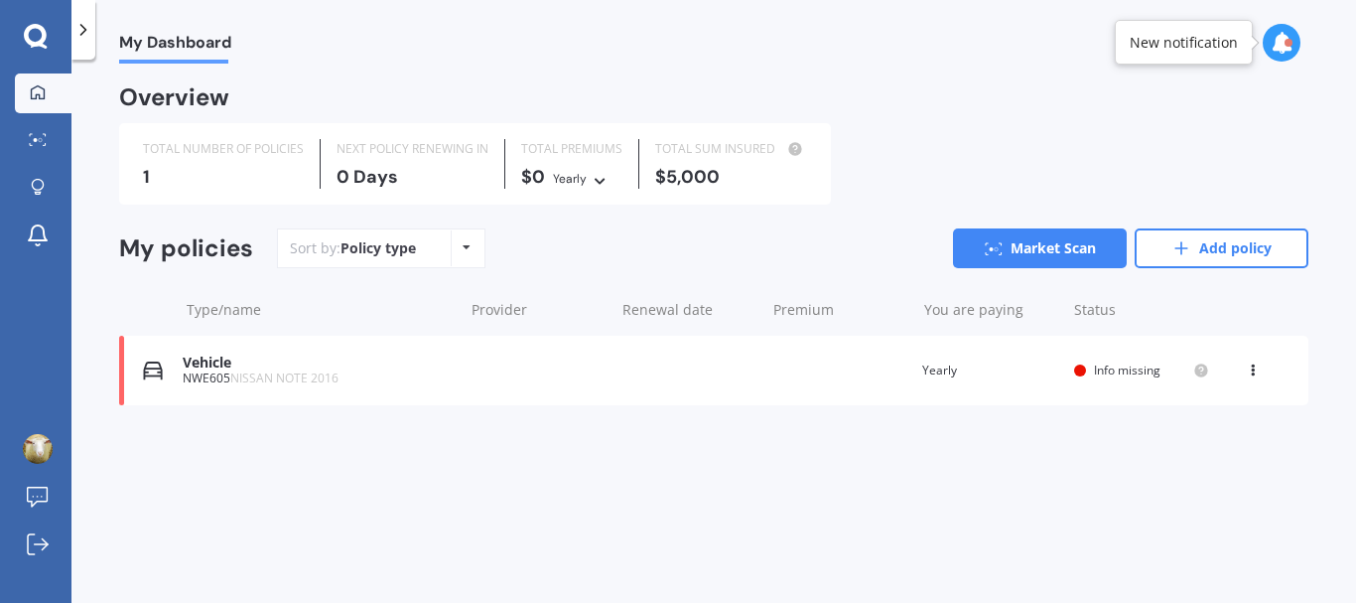
click at [1117, 369] on span "Info missing" at bounding box center [1127, 369] width 67 height 17
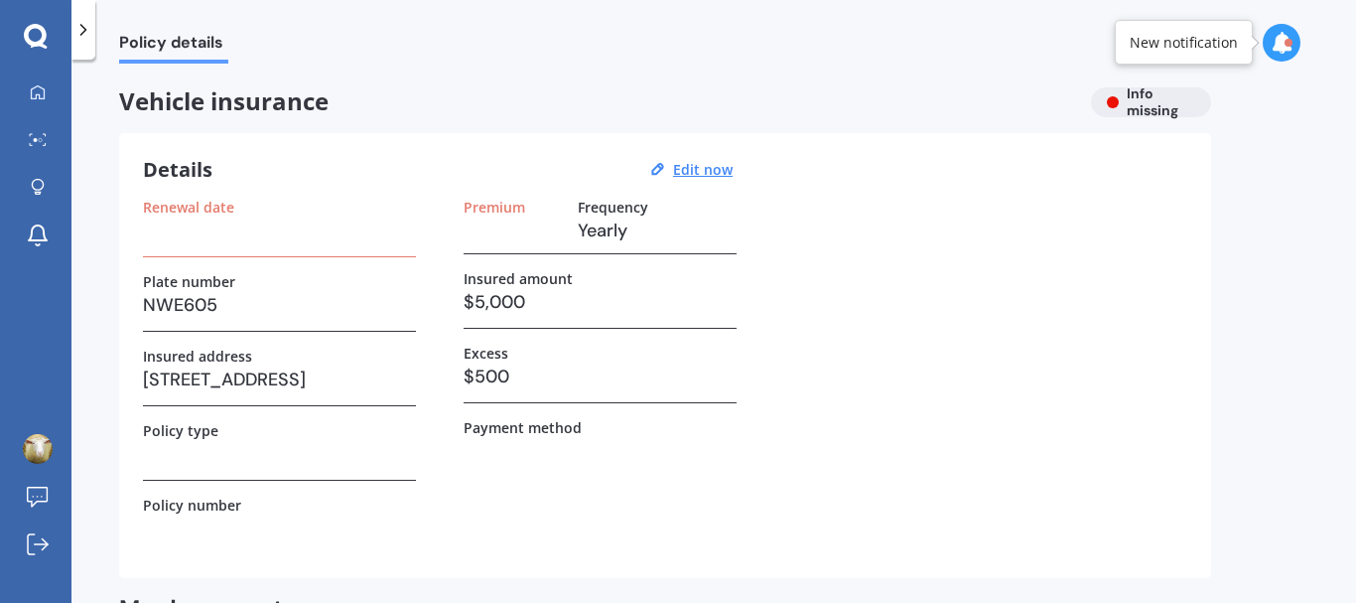
click at [235, 209] on div "Renewal date" at bounding box center [279, 207] width 273 height 17
